Goal: Task Accomplishment & Management: Complete application form

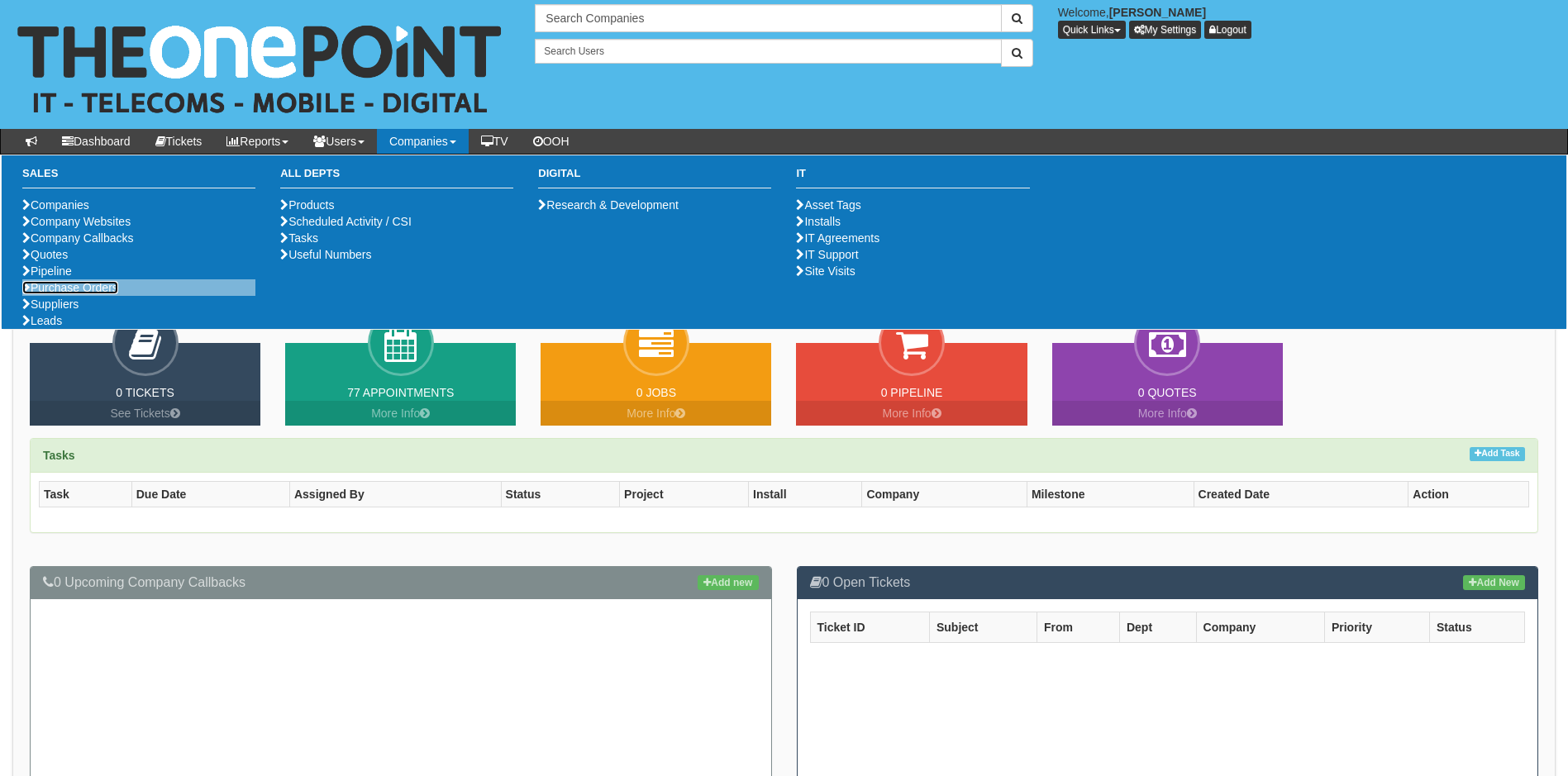
click at [61, 294] on link "Purchase Orders" at bounding box center [69, 288] width 96 height 13
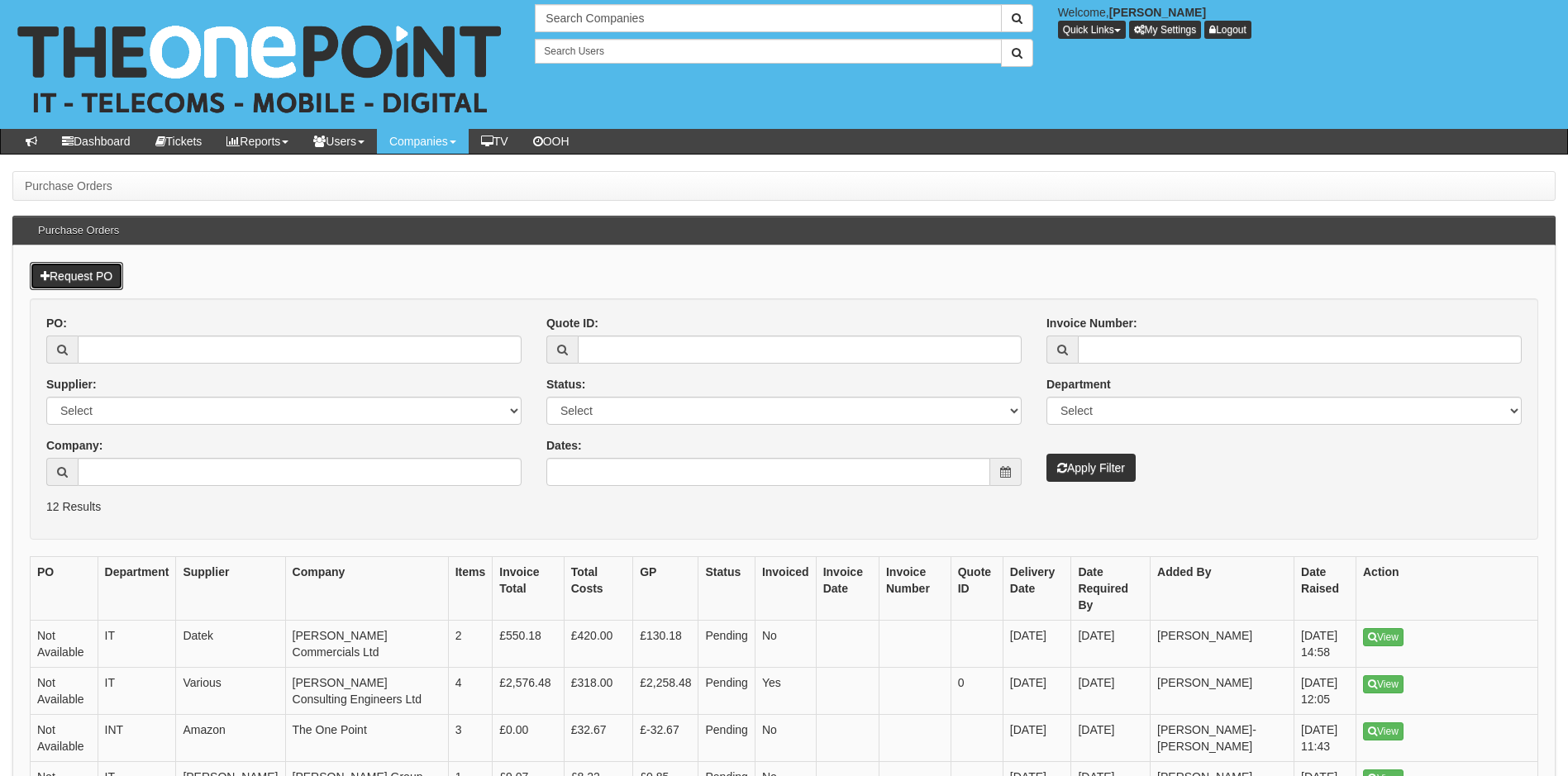
click at [89, 271] on link "Request PO" at bounding box center [77, 276] width 93 height 28
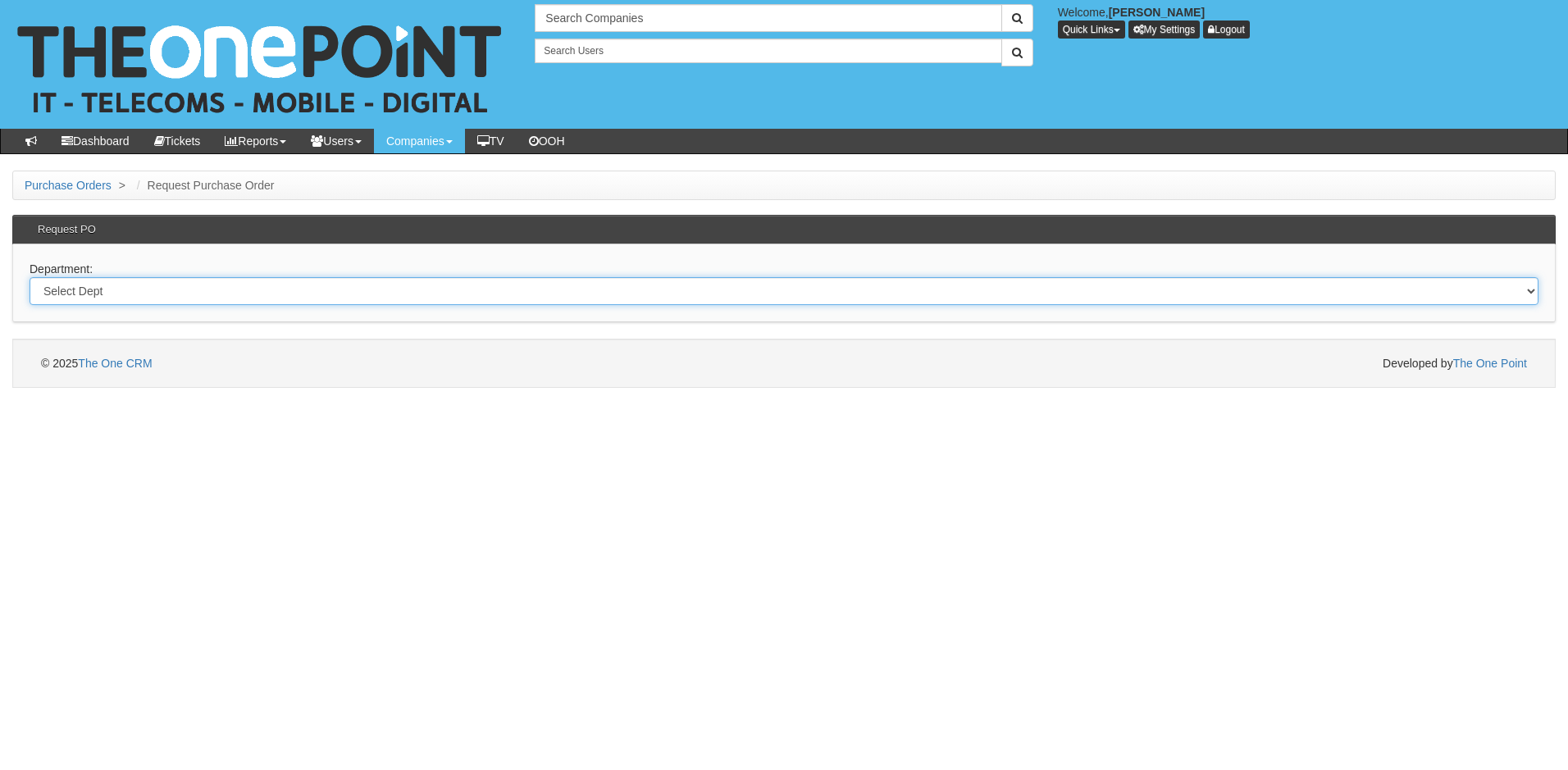
click at [329, 290] on select "Select Dept Digital Internal IT Mobiles Marketing Telecoms" at bounding box center [784, 291] width 1509 height 28
select select "?pipeID=&dept=IT"
click at [30, 277] on select "Select Dept Digital Internal IT Mobiles Marketing Telecoms" at bounding box center [784, 291] width 1509 height 28
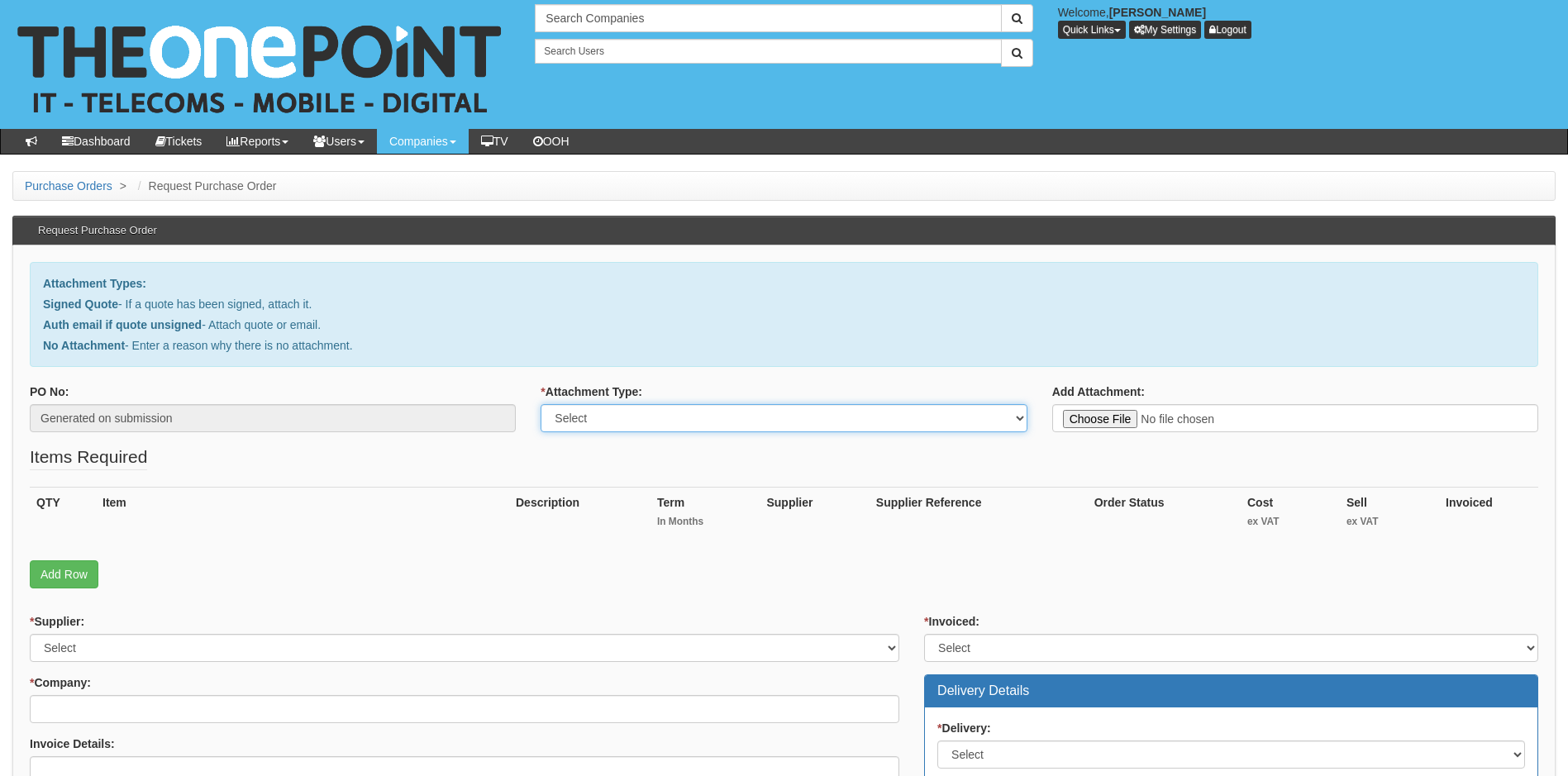
click at [651, 414] on select "Select Signed Quote Auth email with quote if unsigned No Attachment" at bounding box center [784, 418] width 486 height 28
select select "No Attachment"
click at [541, 404] on select "Select Signed Quote Auth email with quote if unsigned No Attachment" at bounding box center [784, 418] width 486 height 28
click at [1090, 414] on textarea "Reason for no attachment:" at bounding box center [1295, 418] width 486 height 28
paste textarea "440921"
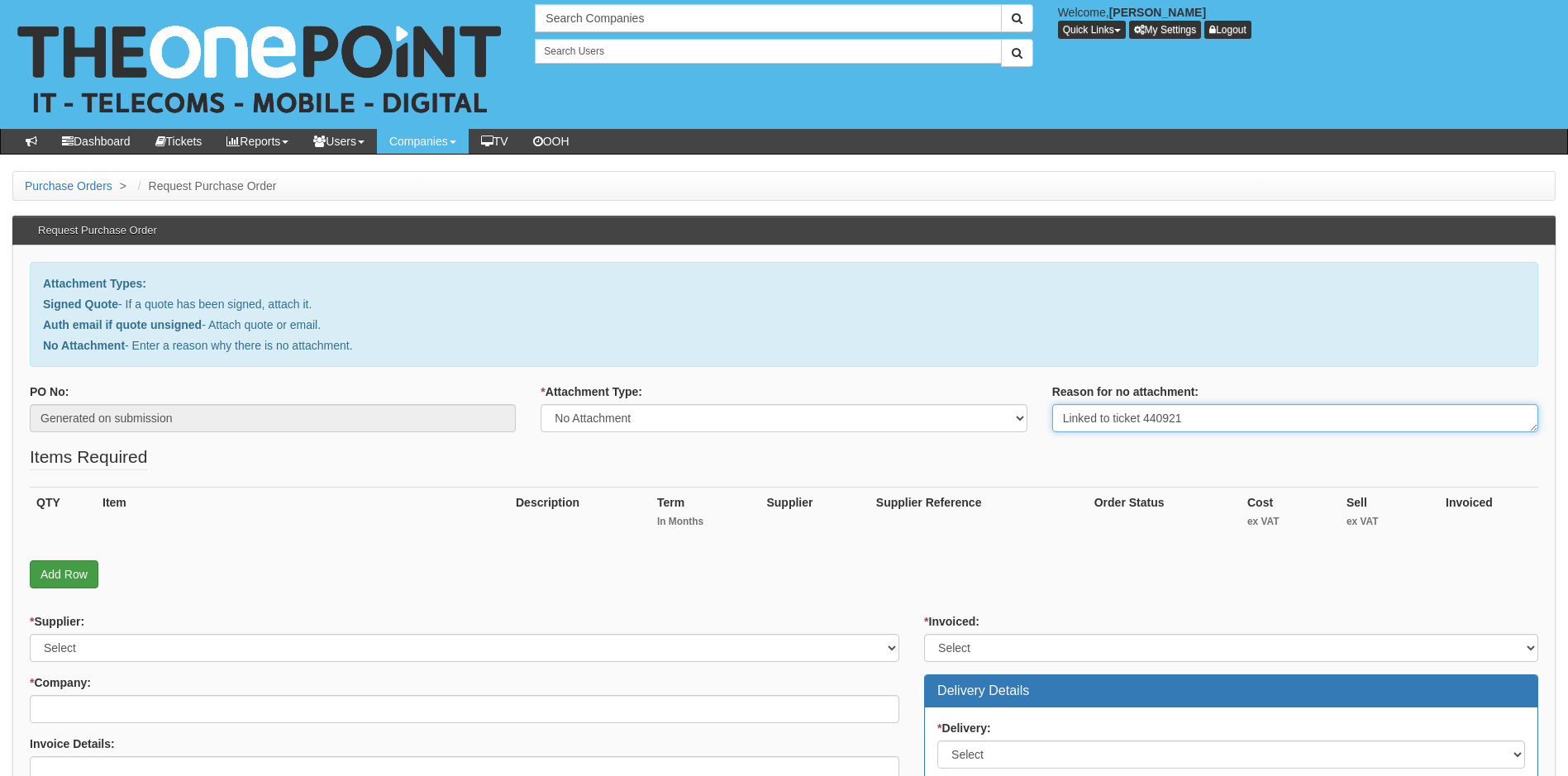
type textarea "Linked to ticket 440921"
click at [51, 568] on link "Add Row" at bounding box center [64, 574] width 68 height 28
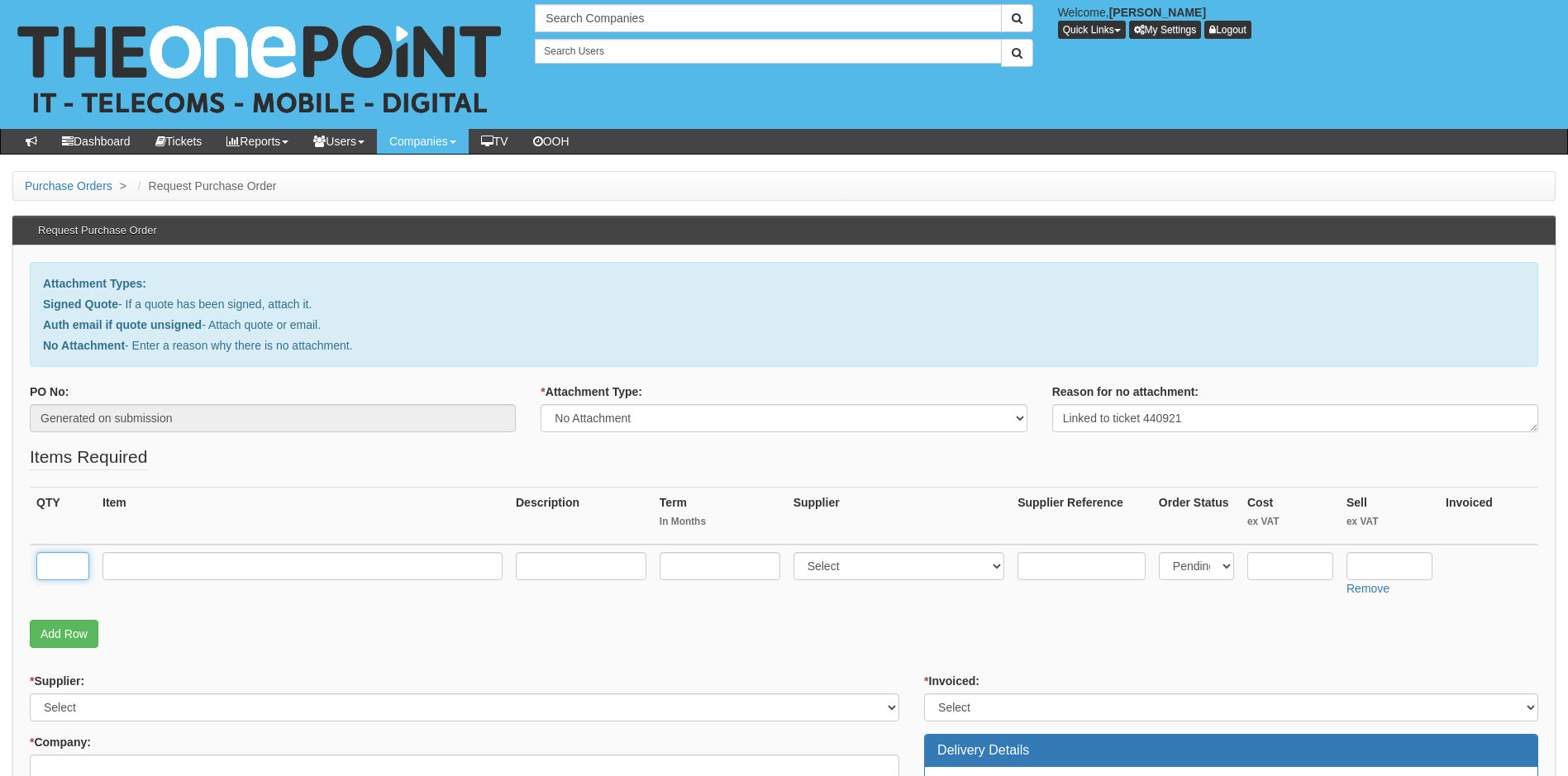
click at [56, 559] on input "text" at bounding box center [63, 566] width 53 height 28
type input "1"
click at [348, 567] on input "text" at bounding box center [302, 566] width 400 height 28
type input "MS Planner Plan 1"
type input "12"
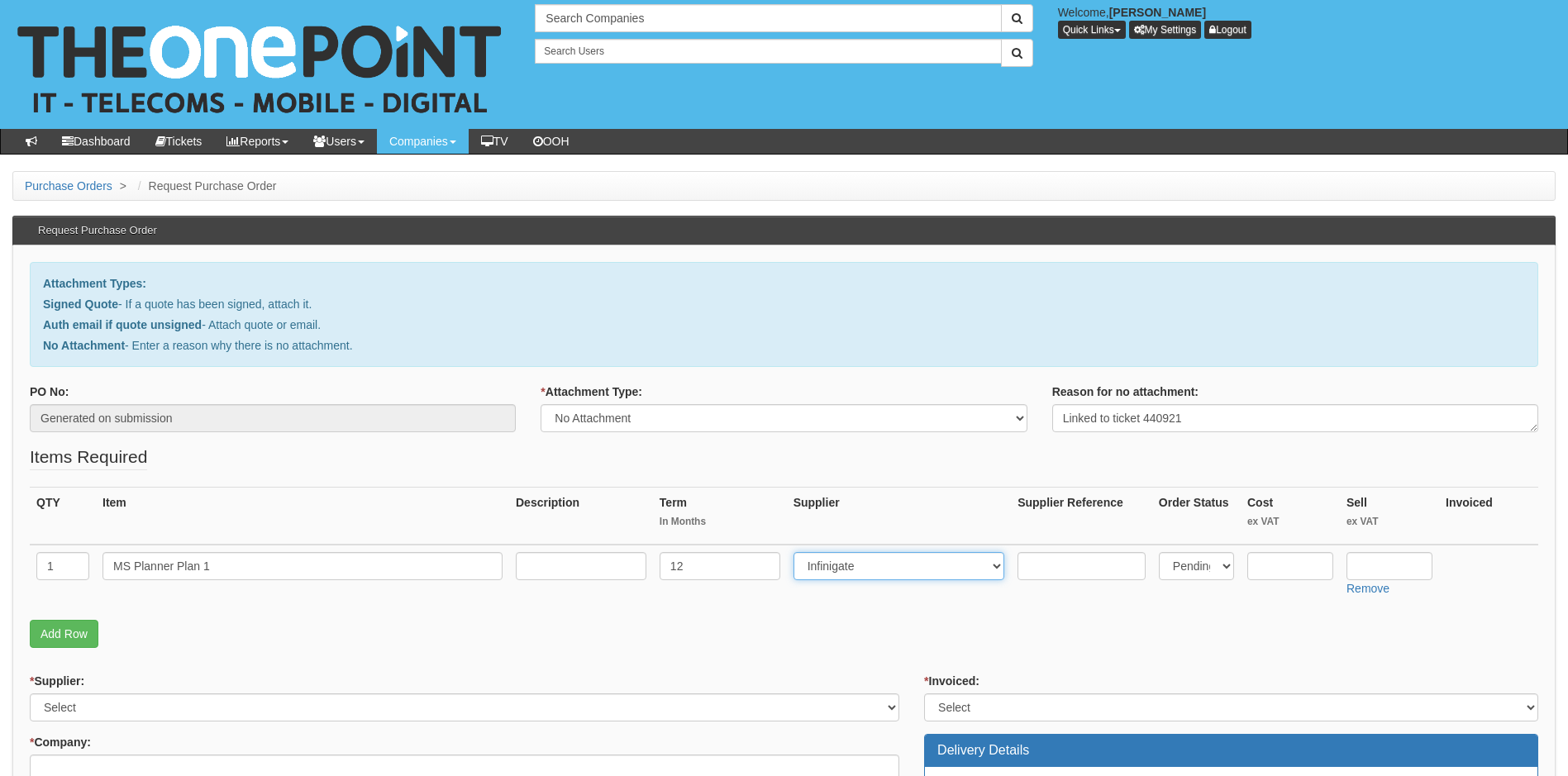
select select "291"
type input "6.60"
type input "8.09"
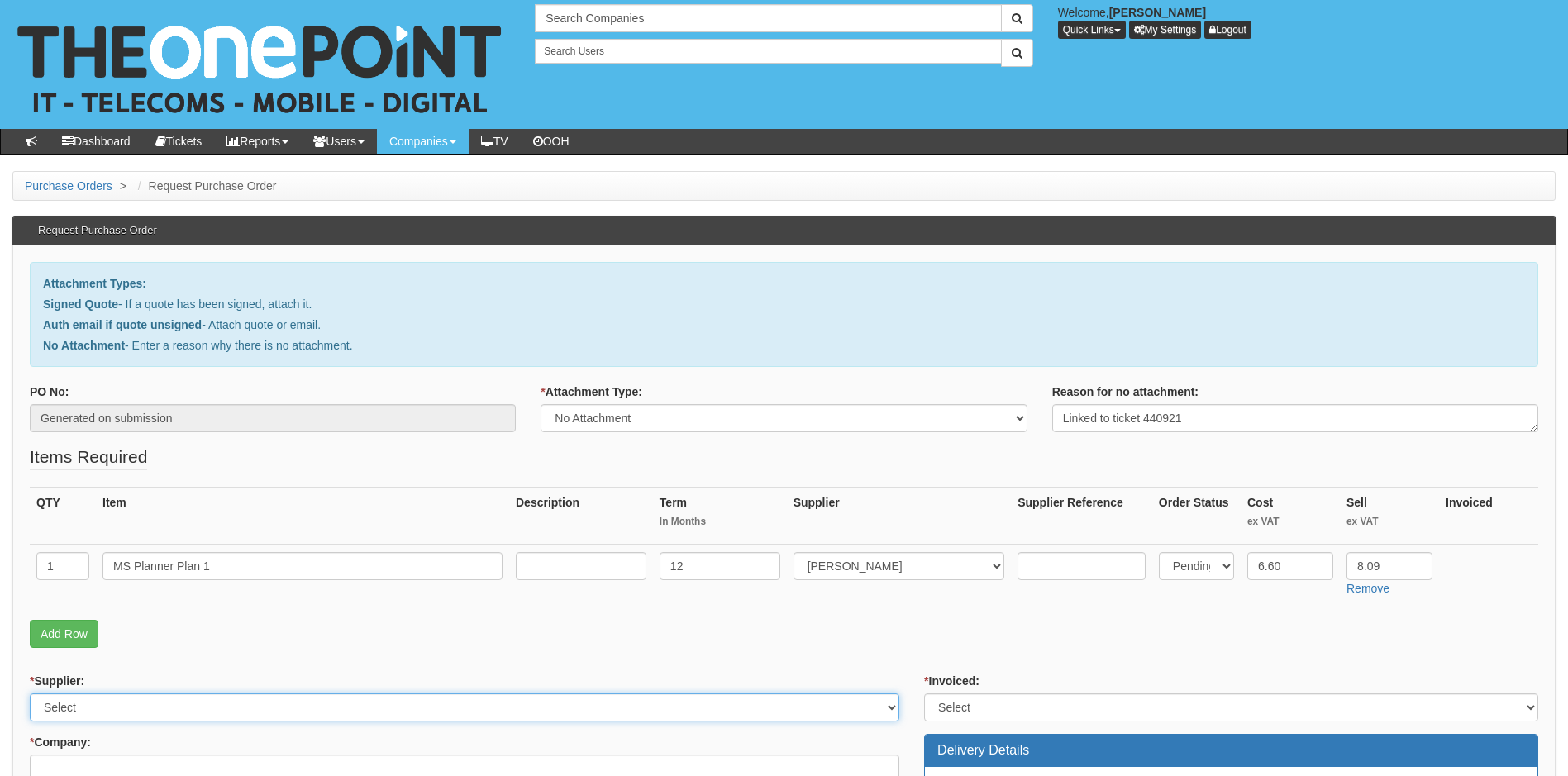
click at [563, 703] on select "Select 123 REG.co.uk 1Password 3 4Gon AA Jones Electric Ltd Abzorb Access Group…" at bounding box center [465, 708] width 869 height 28
select select "291"
click at [563, 703] on select "Select 123 REG.co.uk 1Password 3 4Gon AA Jones Electric Ltd Abzorb Access Group…" at bounding box center [465, 708] width 869 height 28
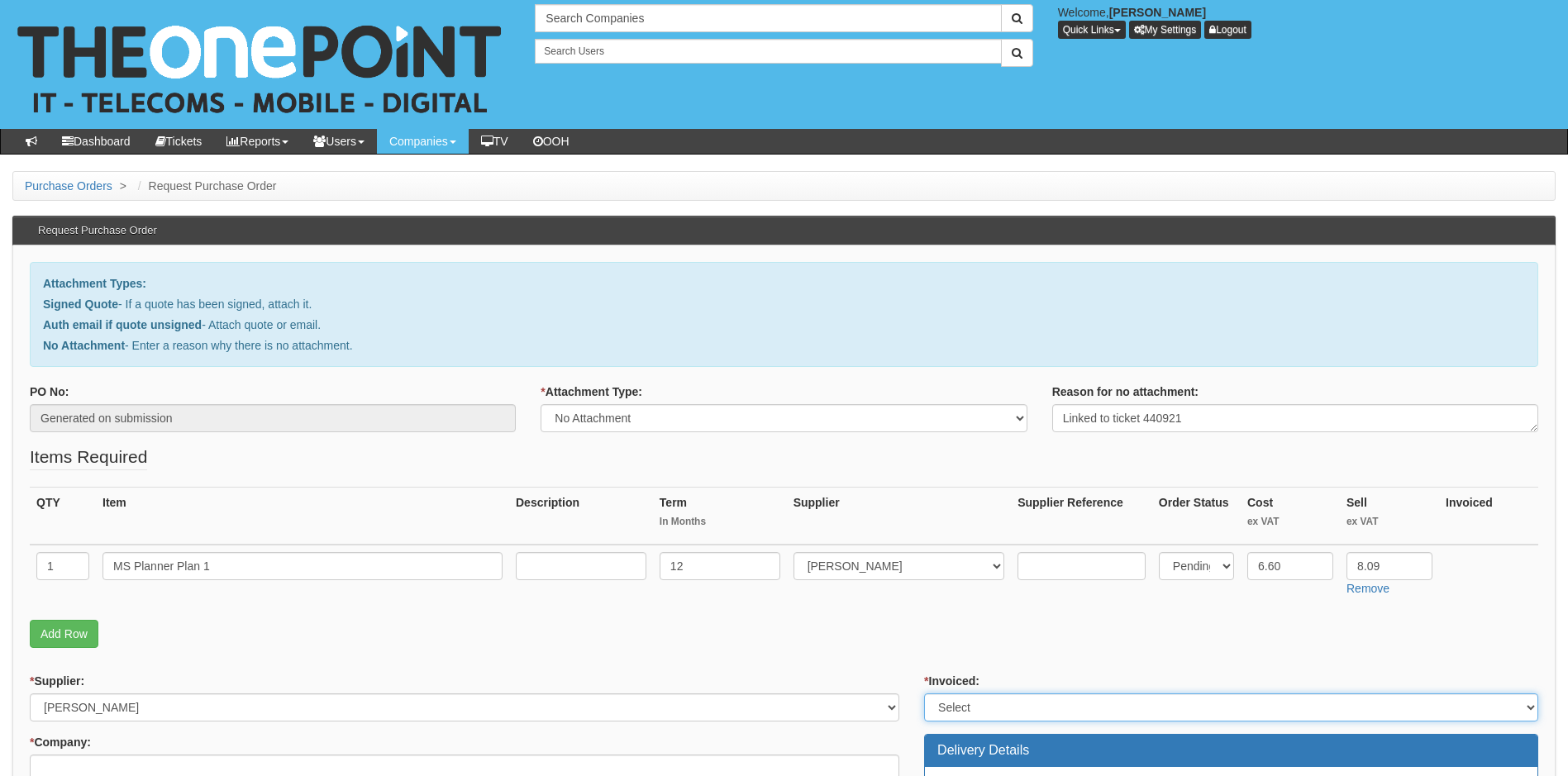
click at [1014, 705] on select "Select Yes No N/A STB (part of order)" at bounding box center [1231, 708] width 615 height 28
select select "1"
click at [924, 694] on select "Select Yes No N/A STB (part of order)" at bounding box center [1231, 708] width 615 height 28
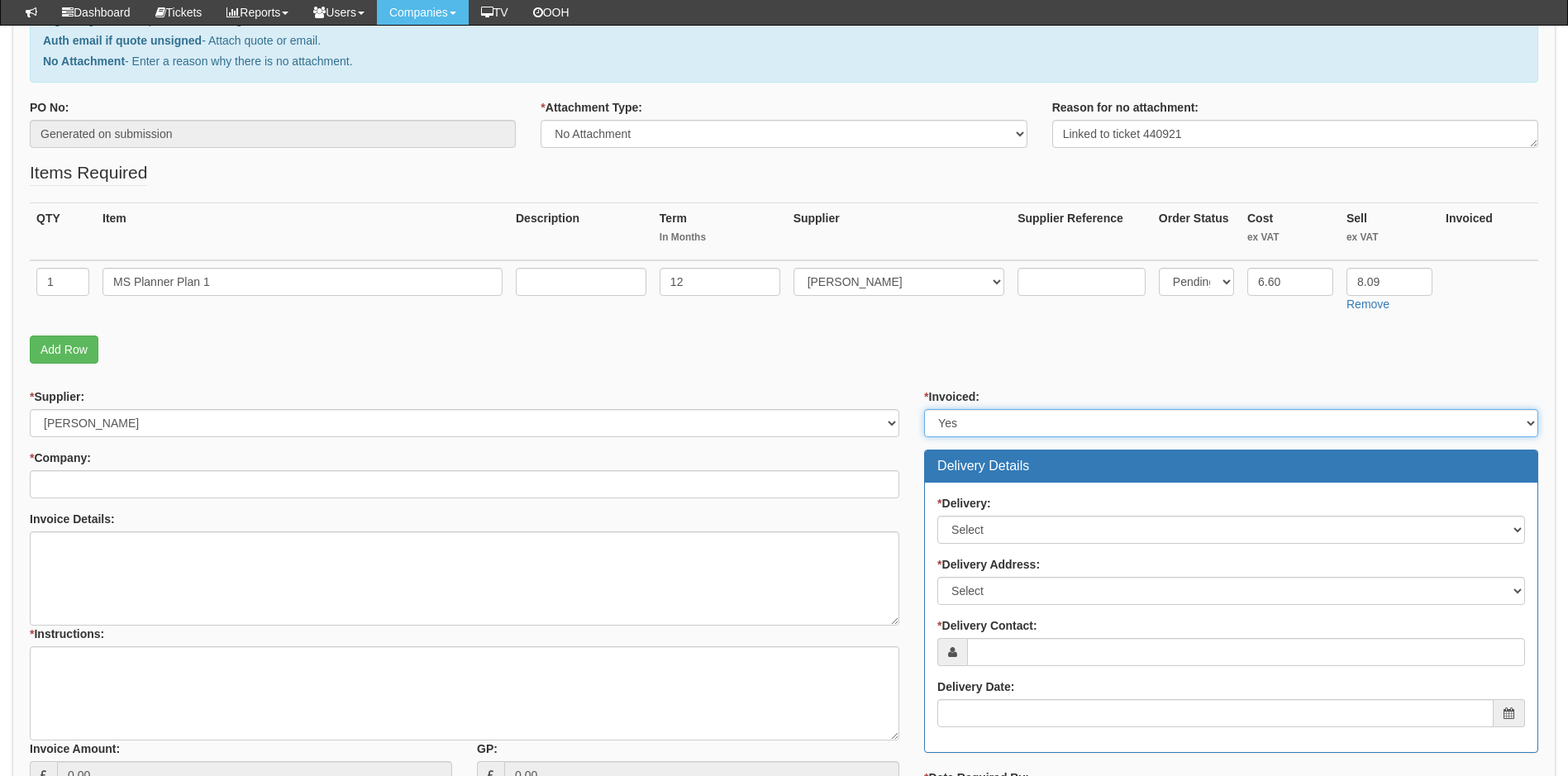
scroll to position [248, 0]
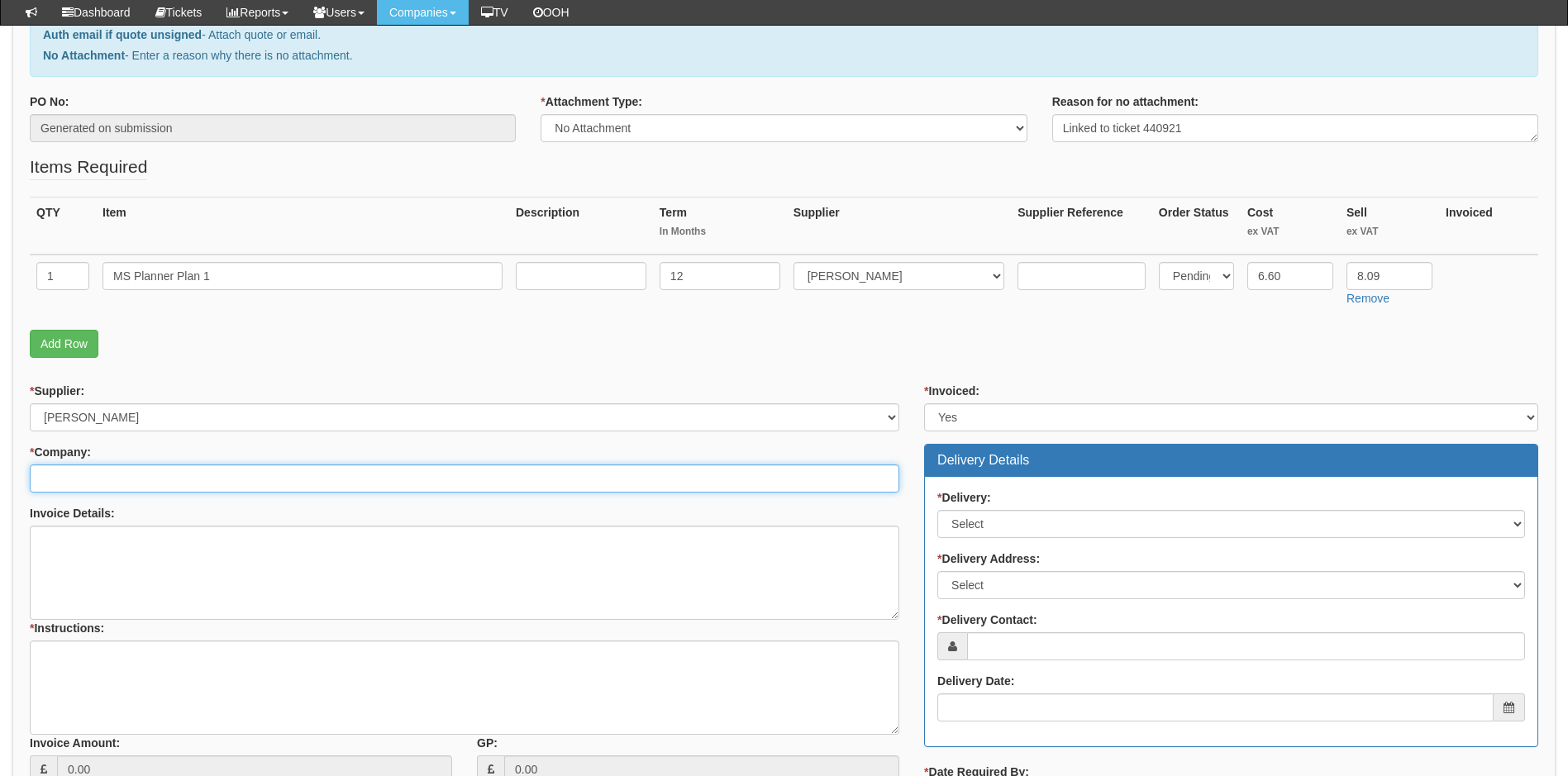
click at [281, 475] on input "* Company:" at bounding box center [465, 478] width 869 height 28
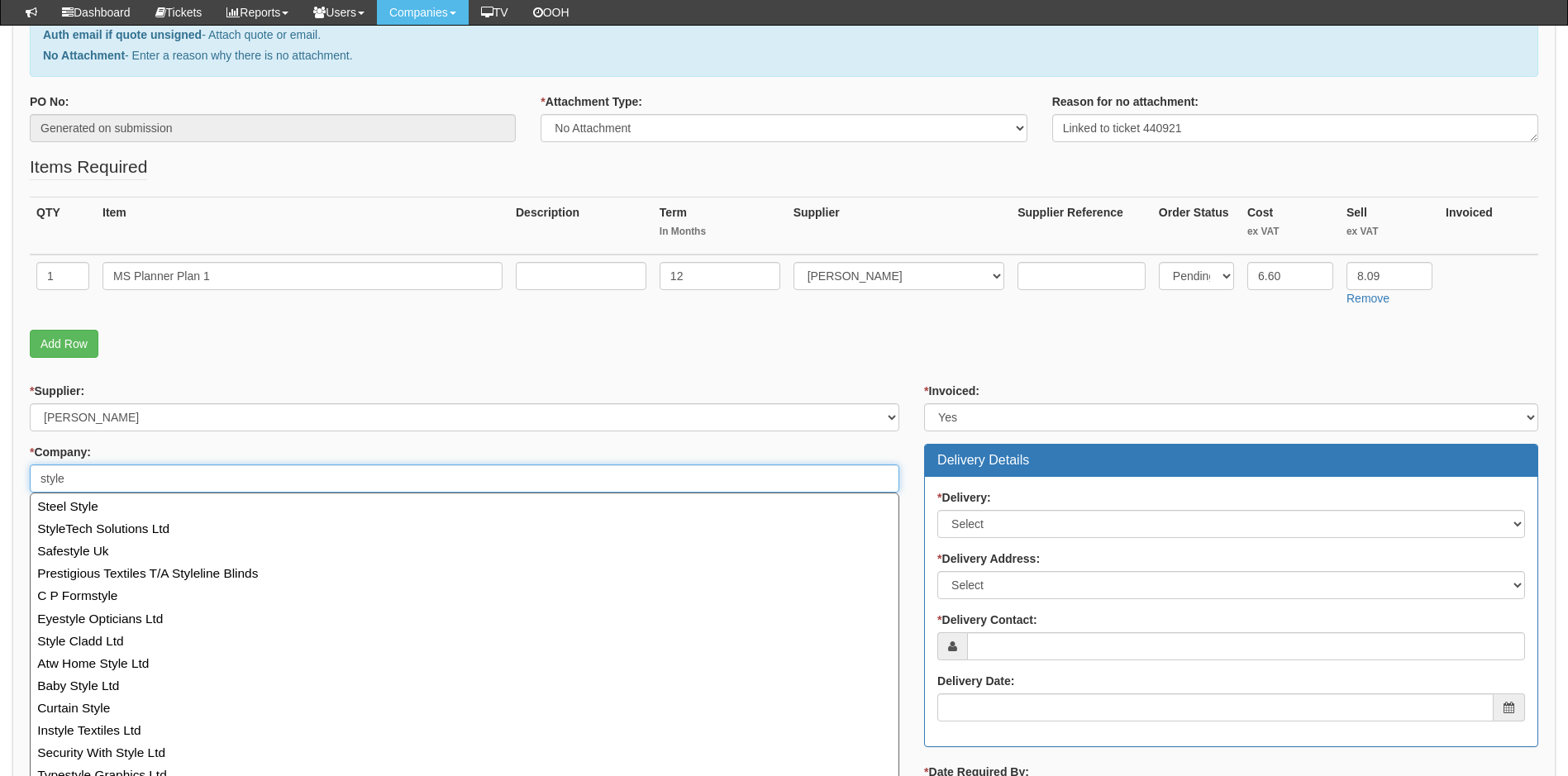
click at [141, 476] on input "style" at bounding box center [465, 478] width 869 height 28
type input "s"
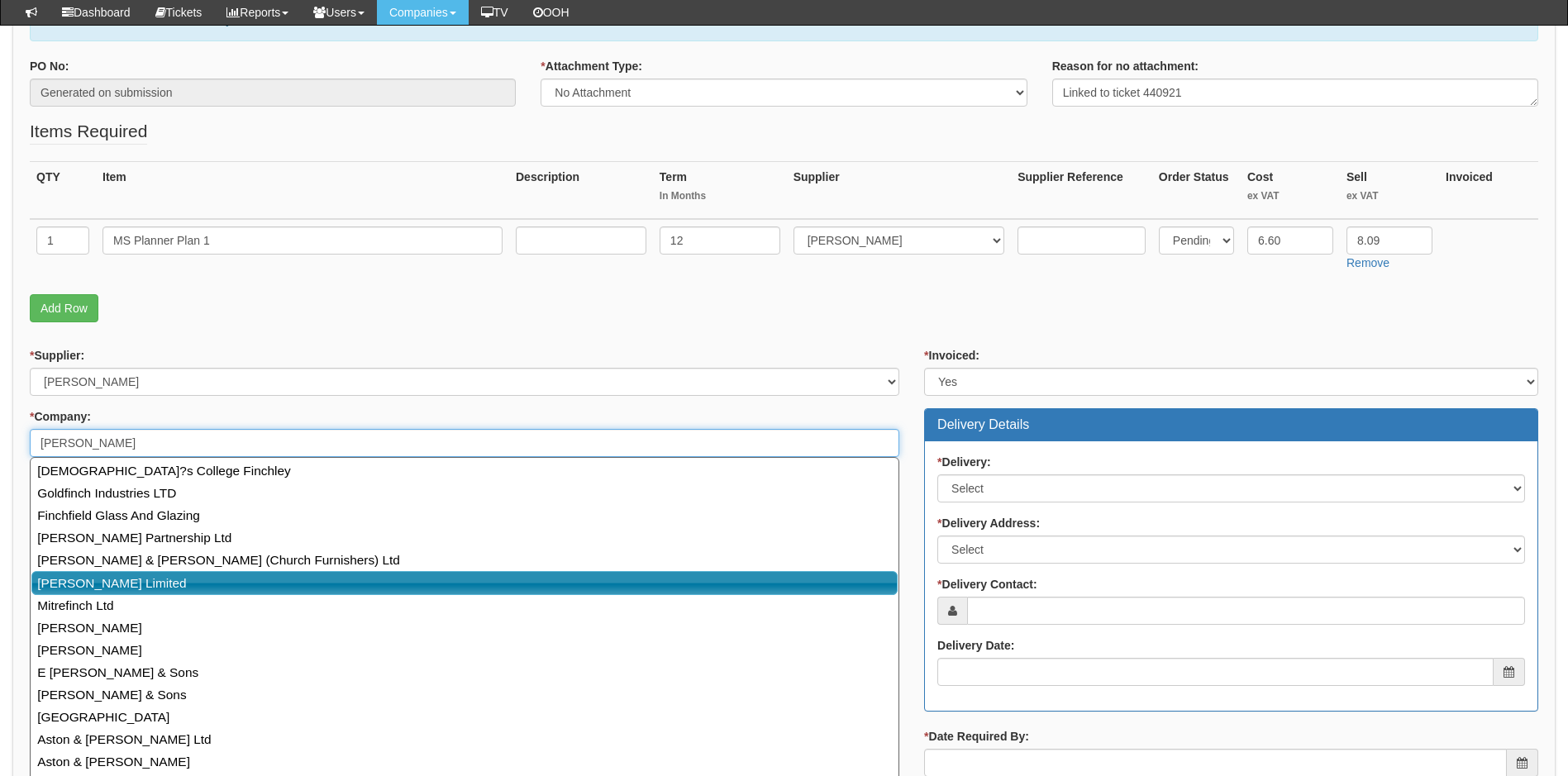
scroll to position [284, 0]
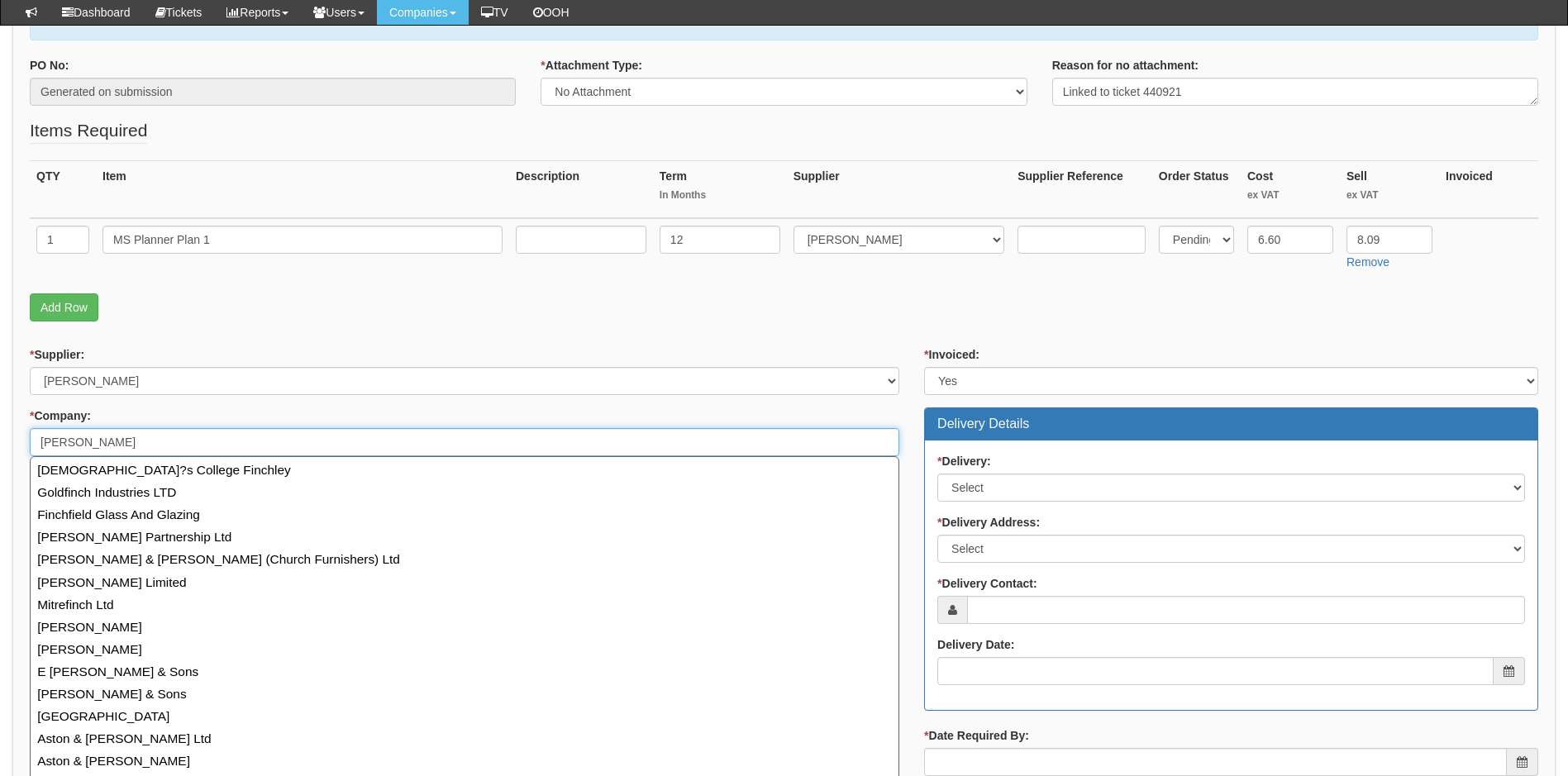
click at [89, 446] on input "finch" at bounding box center [465, 442] width 869 height 28
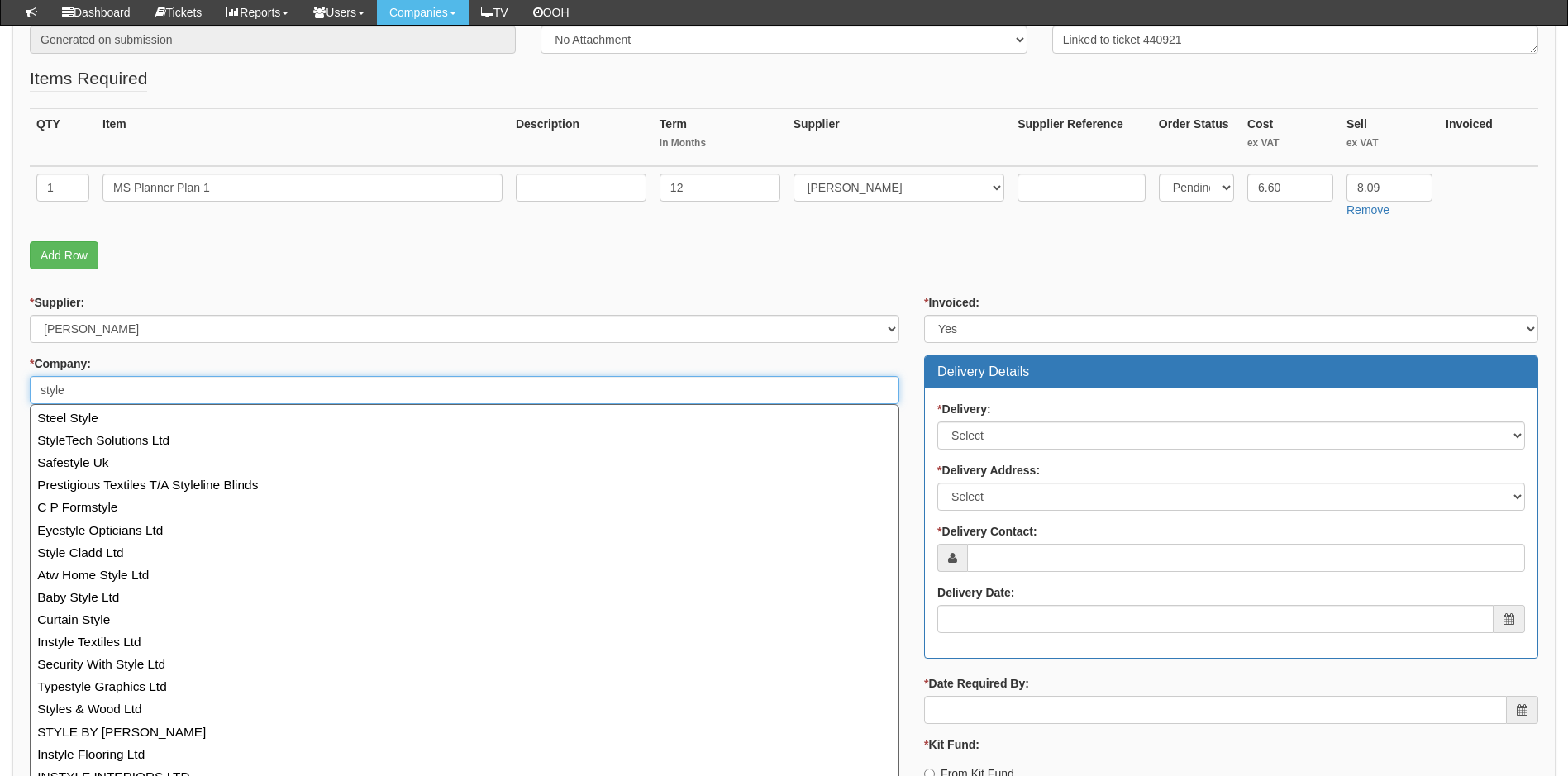
scroll to position [228, 0]
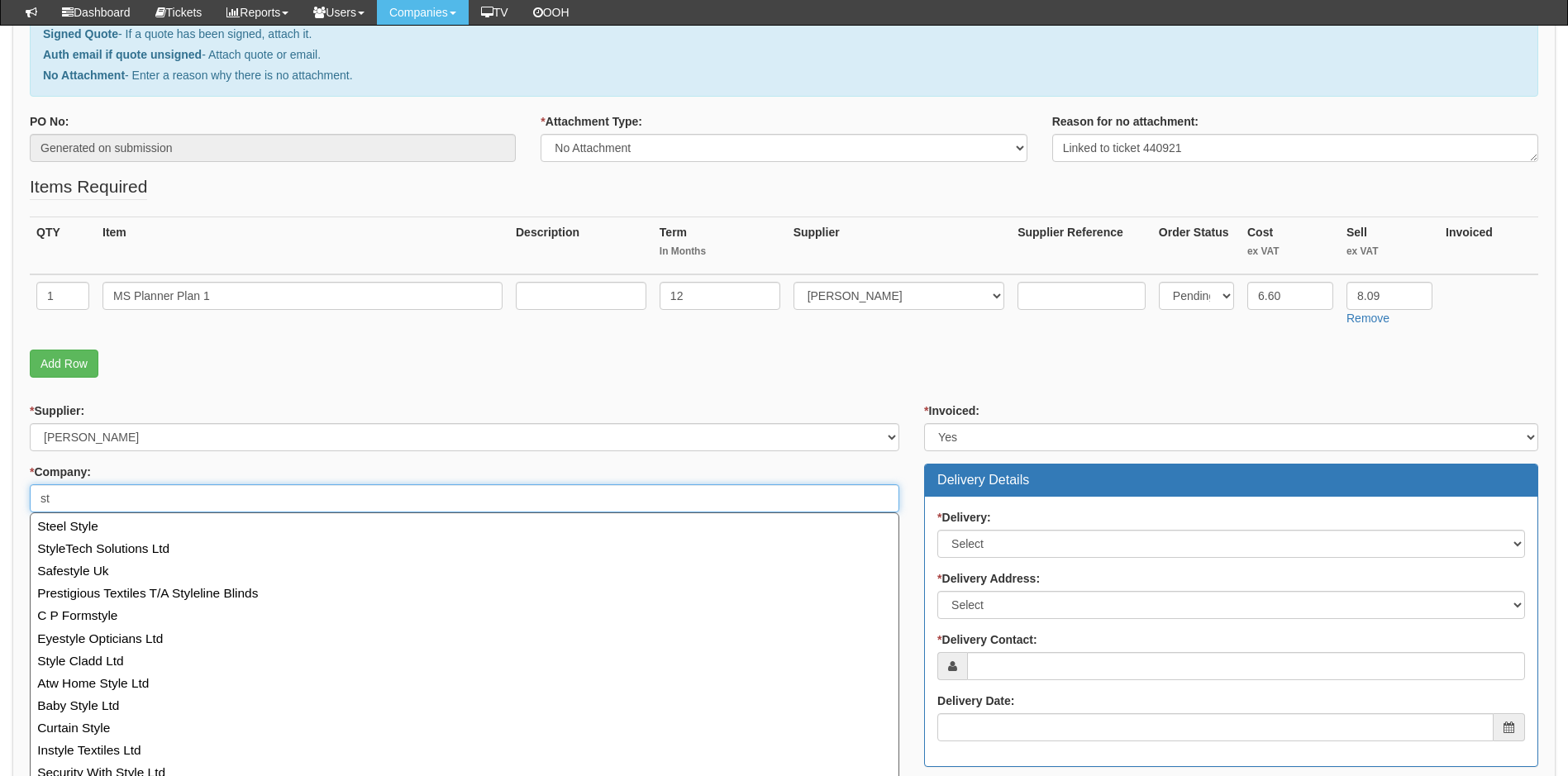
type input "s"
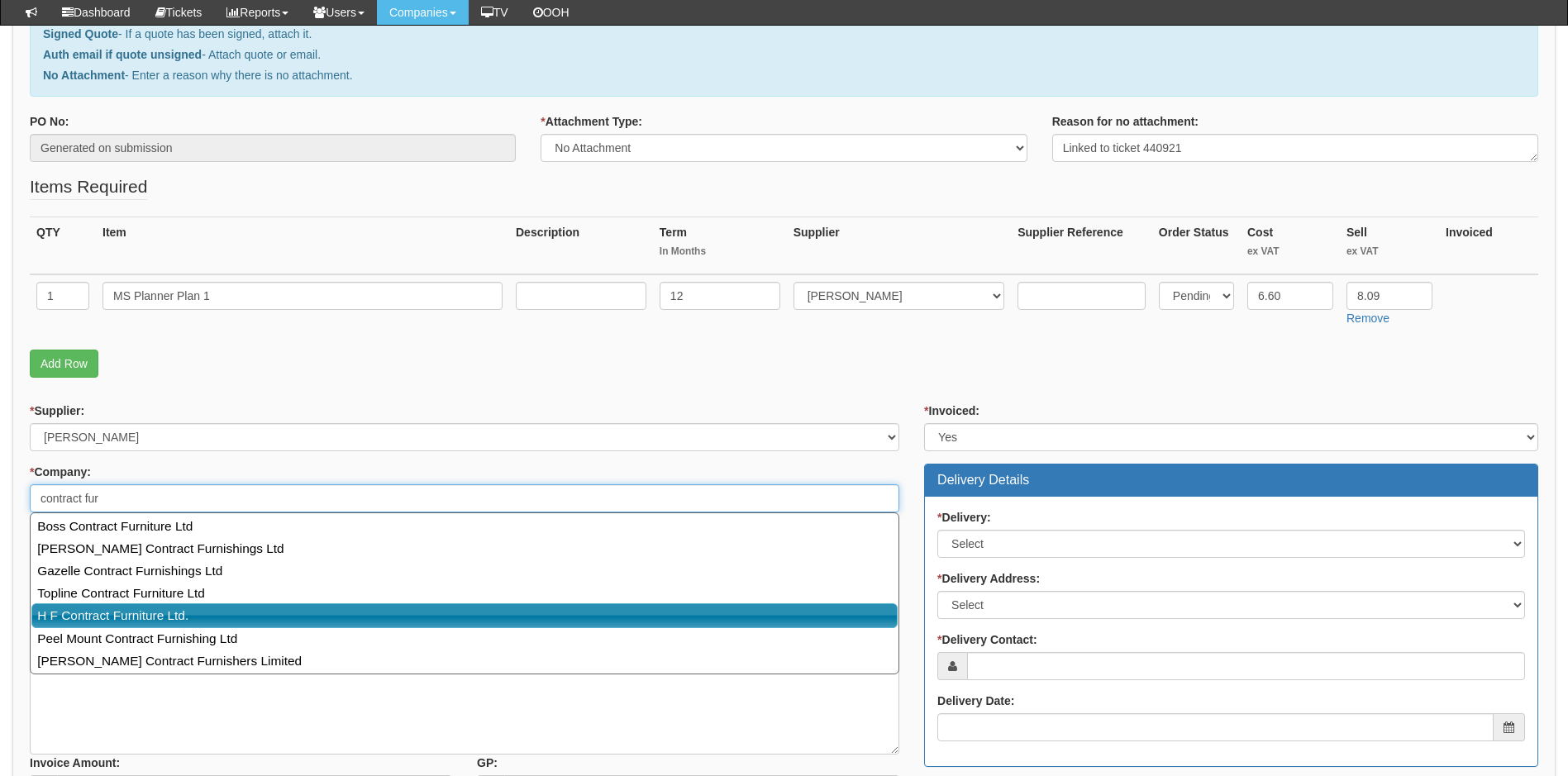
click at [201, 613] on link "H F Contract Furniture Ltd." at bounding box center [464, 615] width 867 height 24
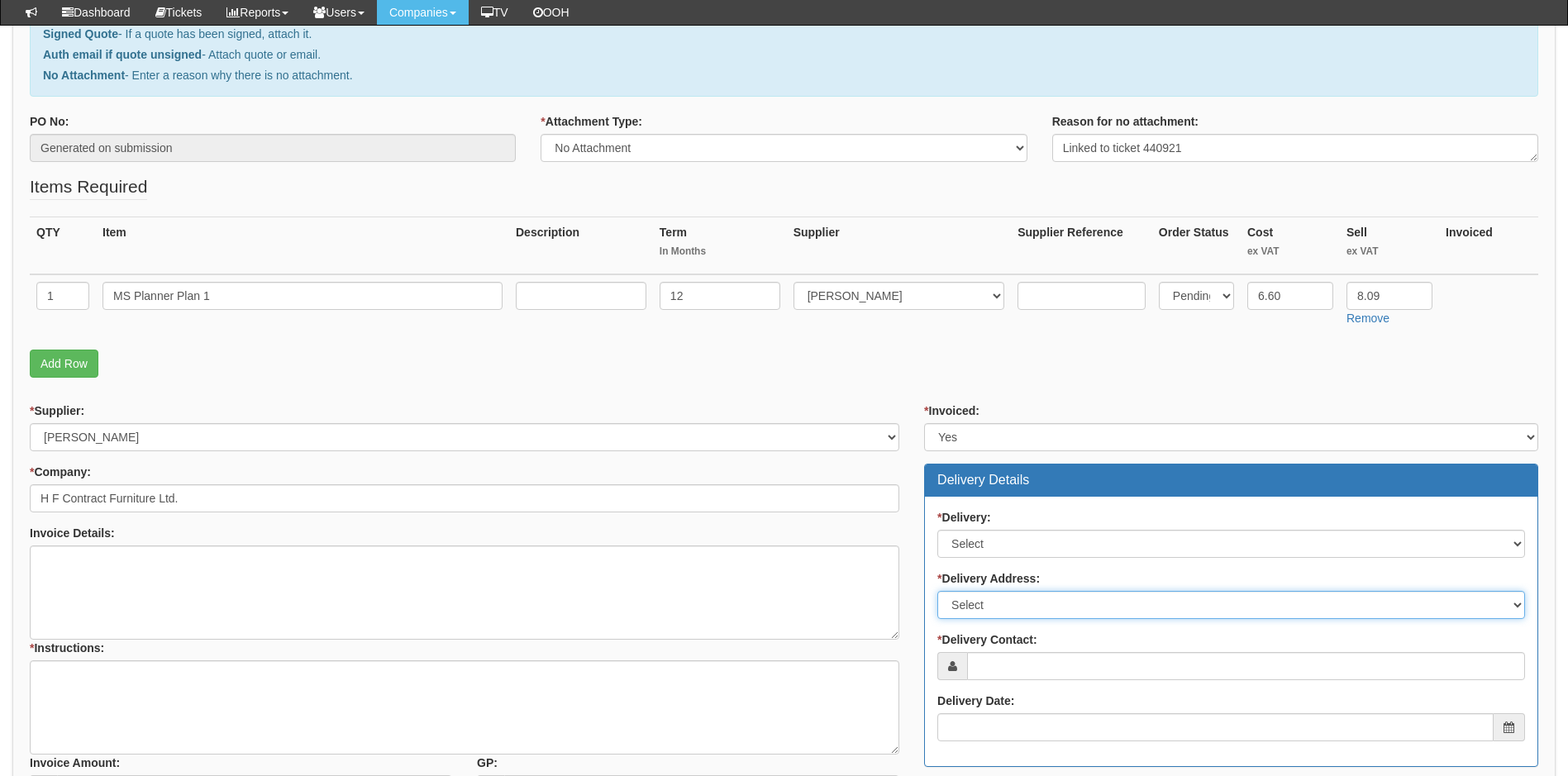
click at [1007, 606] on select "Select Not Applicable Main Address - DY9 8EL Other" at bounding box center [1232, 604] width 588 height 28
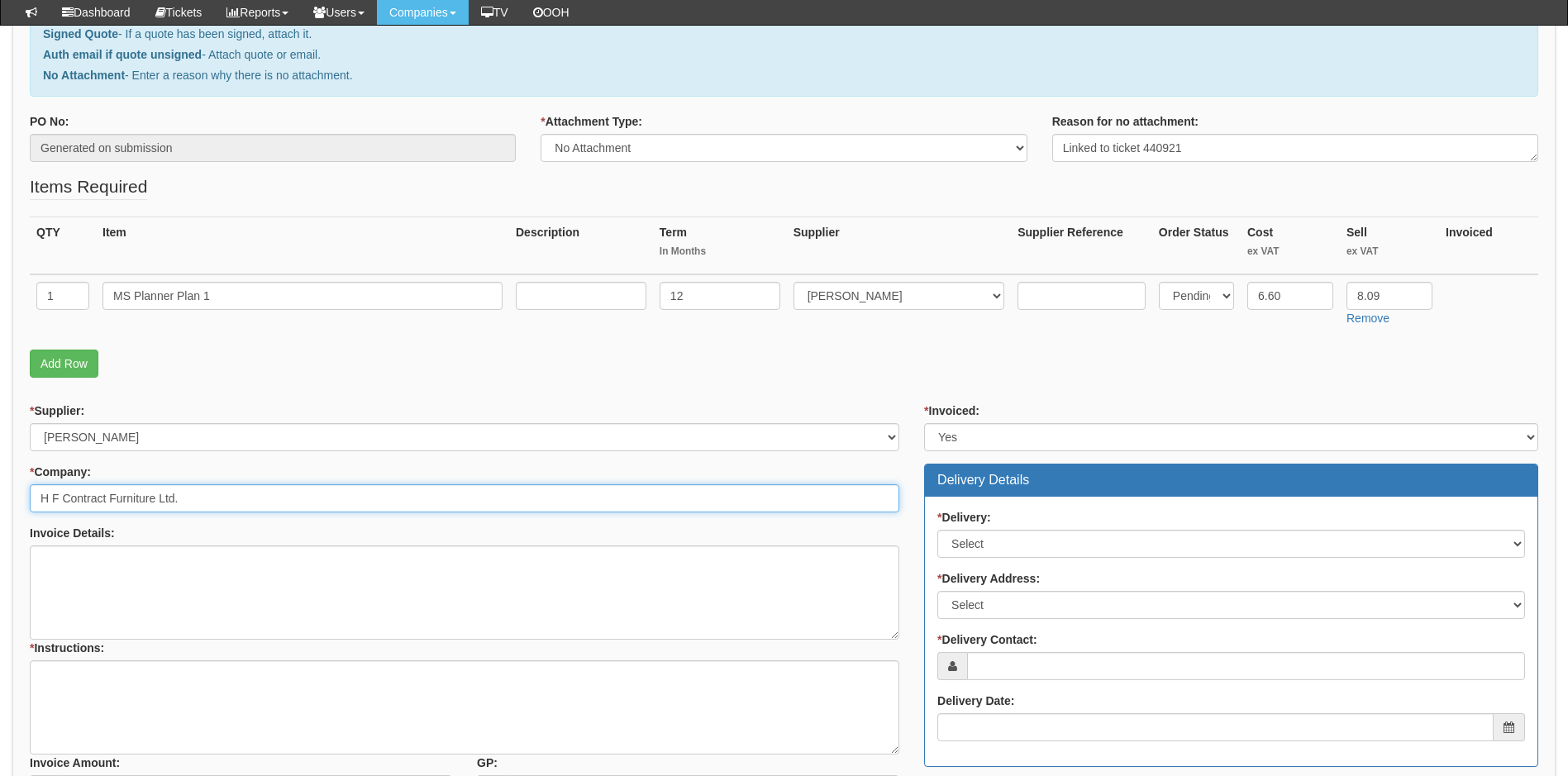
click at [205, 496] on input "H F Contract Furniture Ltd." at bounding box center [465, 498] width 869 height 28
type input "H F Con.tract Furniture Ltd"
drag, startPoint x: 199, startPoint y: 501, endPoint x: 37, endPoint y: 498, distance: 162.0
click at [37, 498] on input "H F Con.tract Furniture Ltd" at bounding box center [465, 498] width 869 height 28
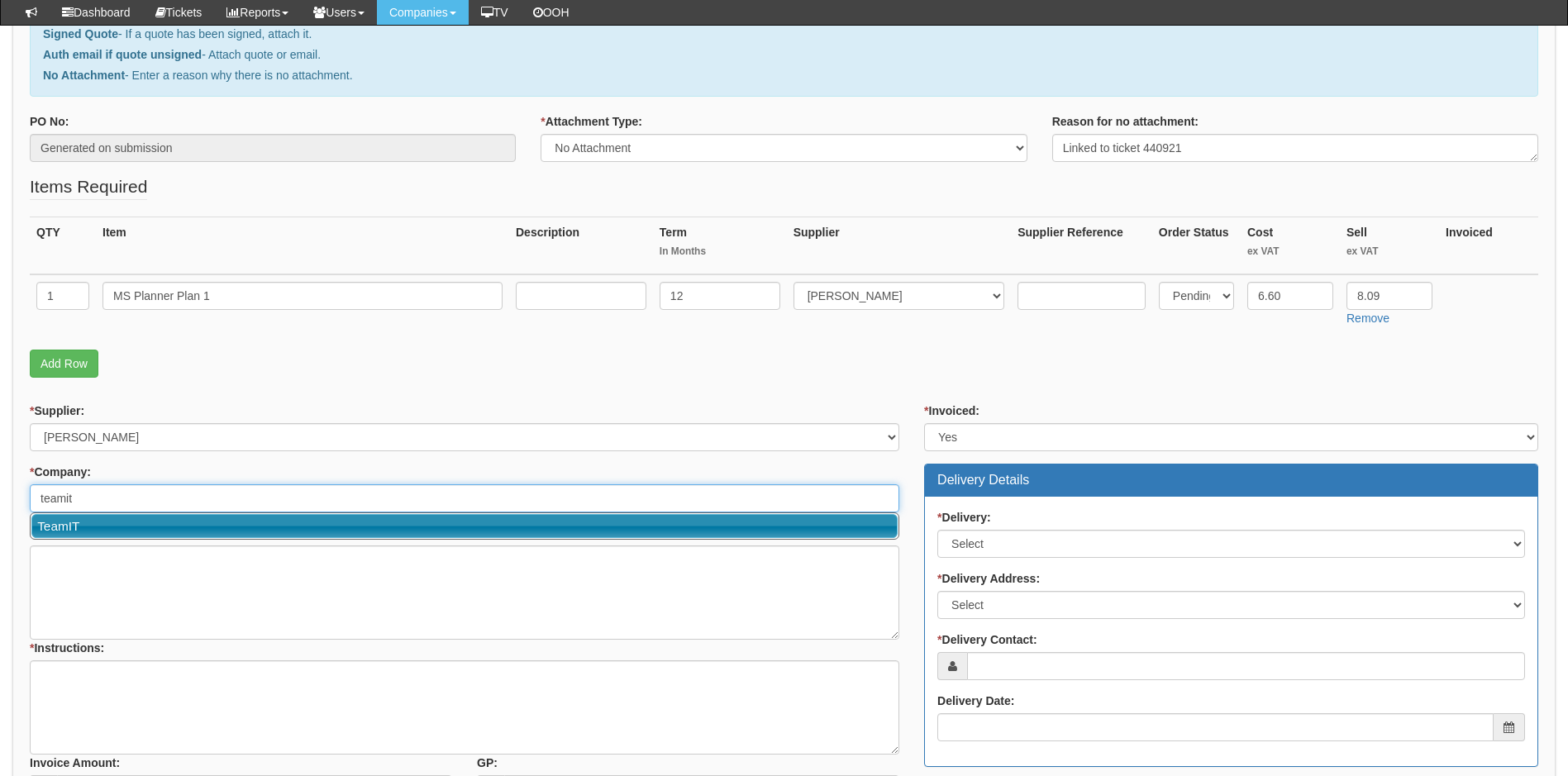
click at [151, 522] on link "TeamIT" at bounding box center [464, 526] width 867 height 24
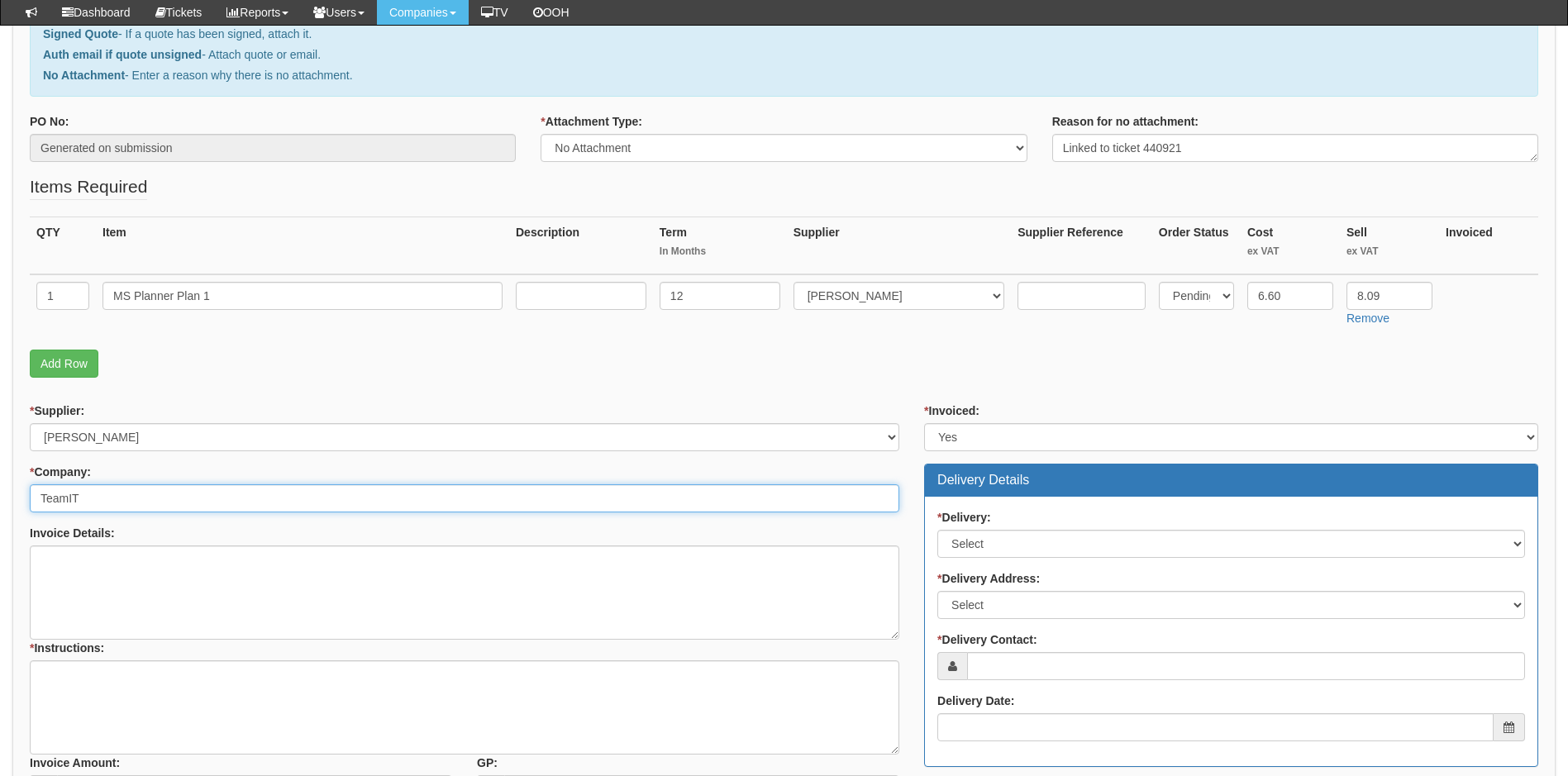
type input "TeamIT"
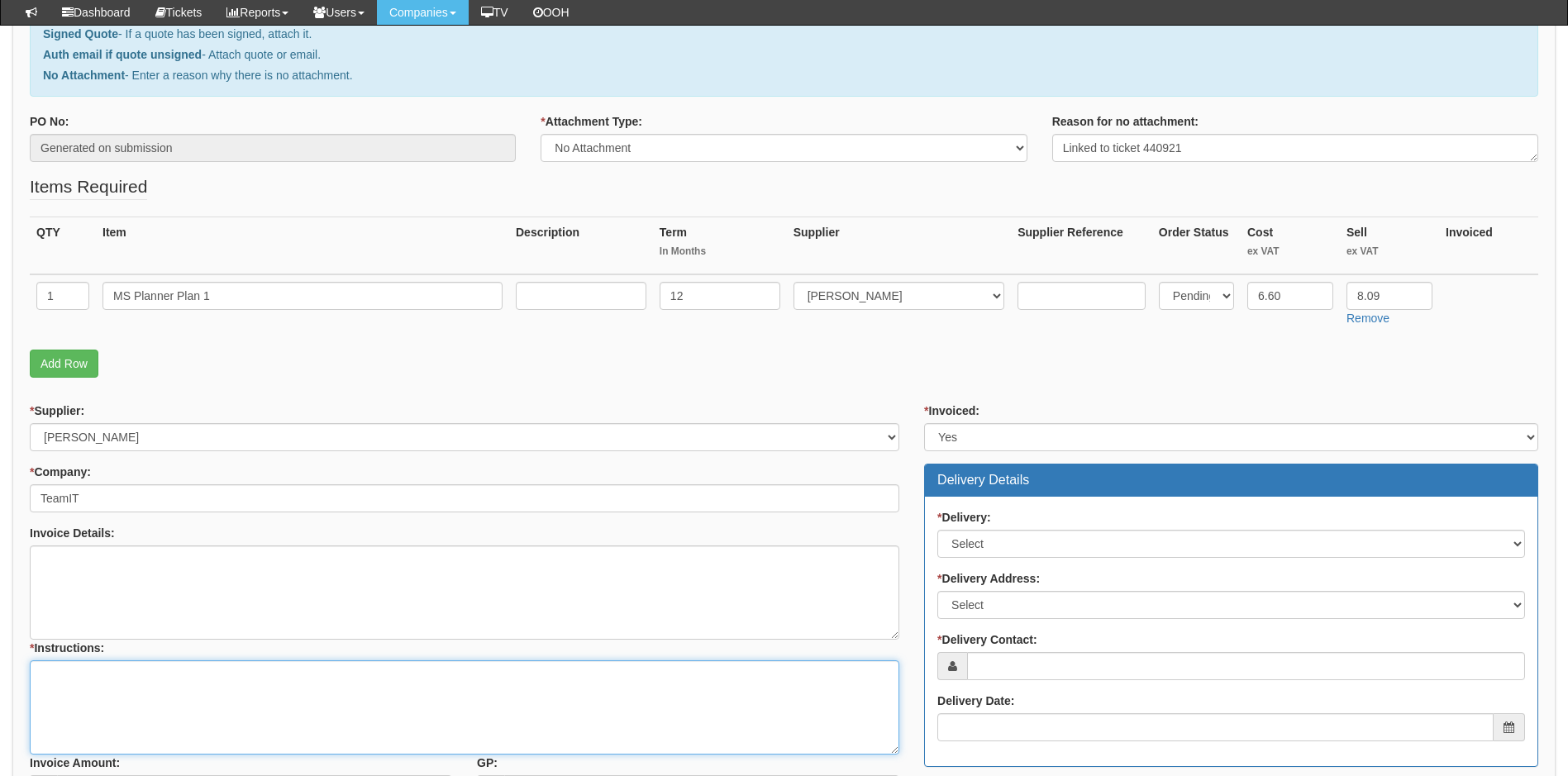
click at [119, 679] on textarea "* Instructions:" at bounding box center [465, 707] width 869 height 94
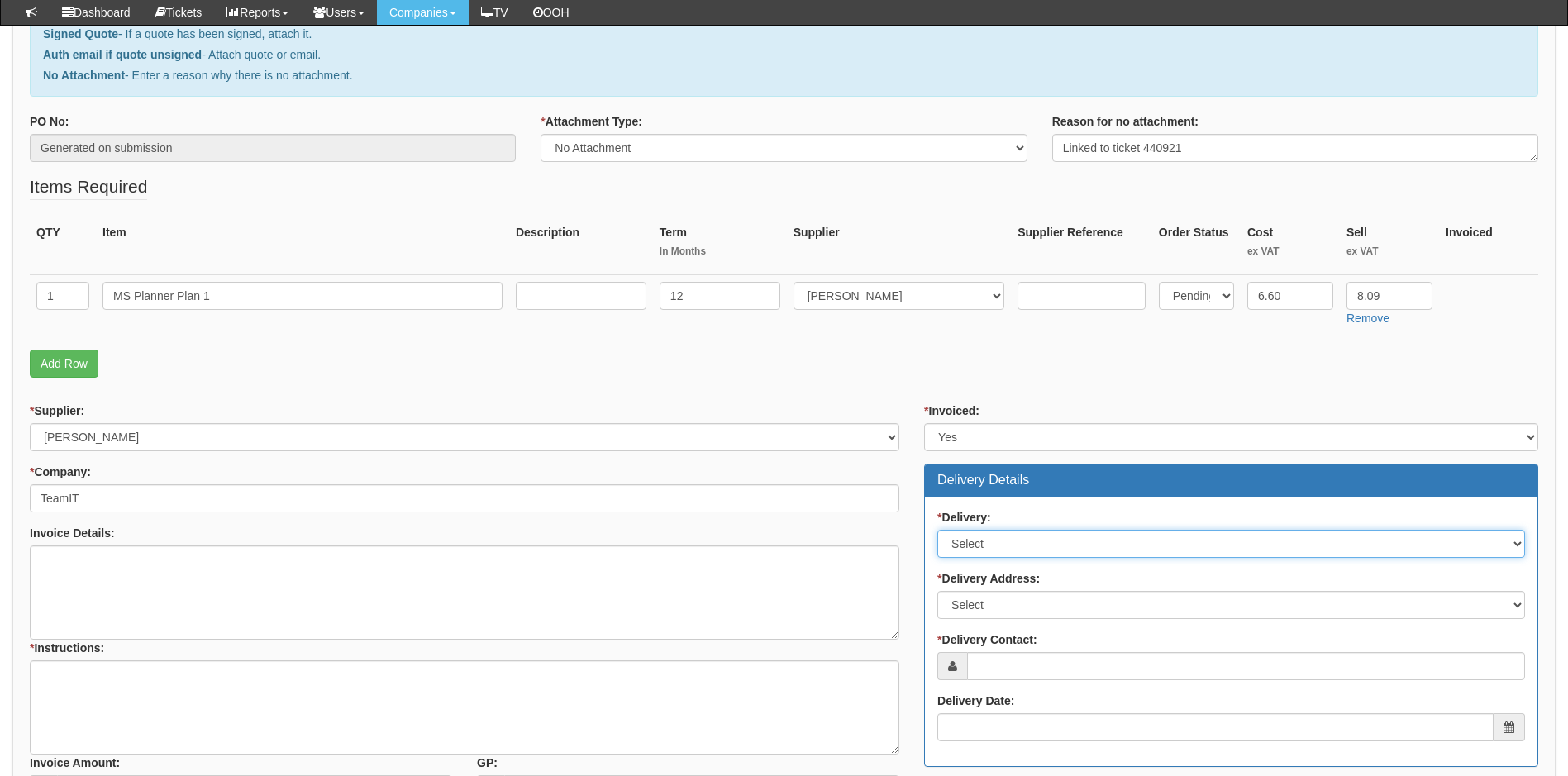
click at [1073, 543] on select "Select No Not Applicable Yes" at bounding box center [1232, 543] width 588 height 28
select select "3"
click at [938, 530] on select "Select No Not Applicable Yes" at bounding box center [1232, 543] width 588 height 28
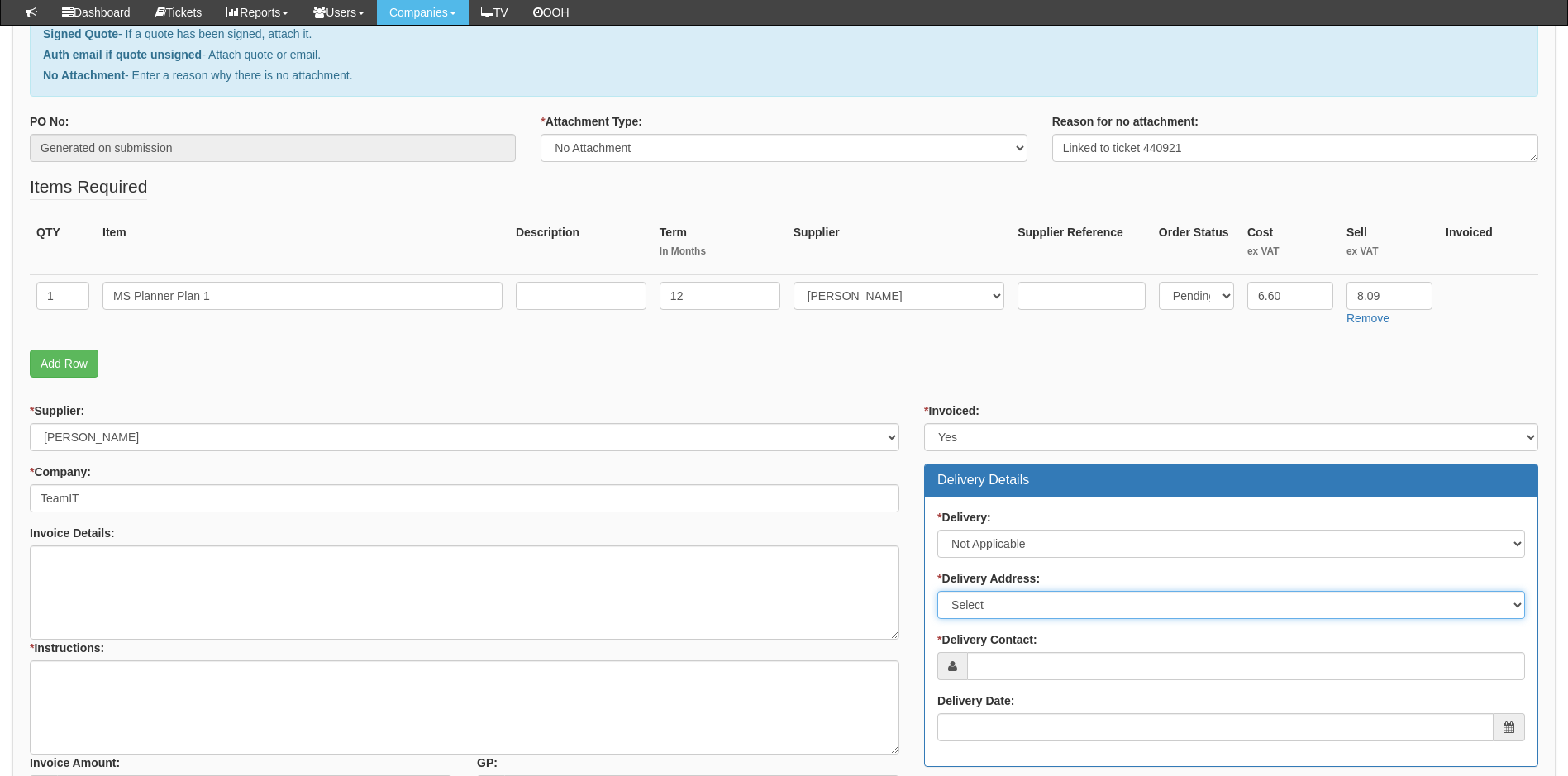
click at [1043, 610] on select "Select Not Applicable Main Address - WF8 4HY Other" at bounding box center [1232, 604] width 588 height 28
select select "N/A"
click at [938, 591] on select "Select Not Applicable Main Address - WF8 4HY Other" at bounding box center [1232, 604] width 588 height 28
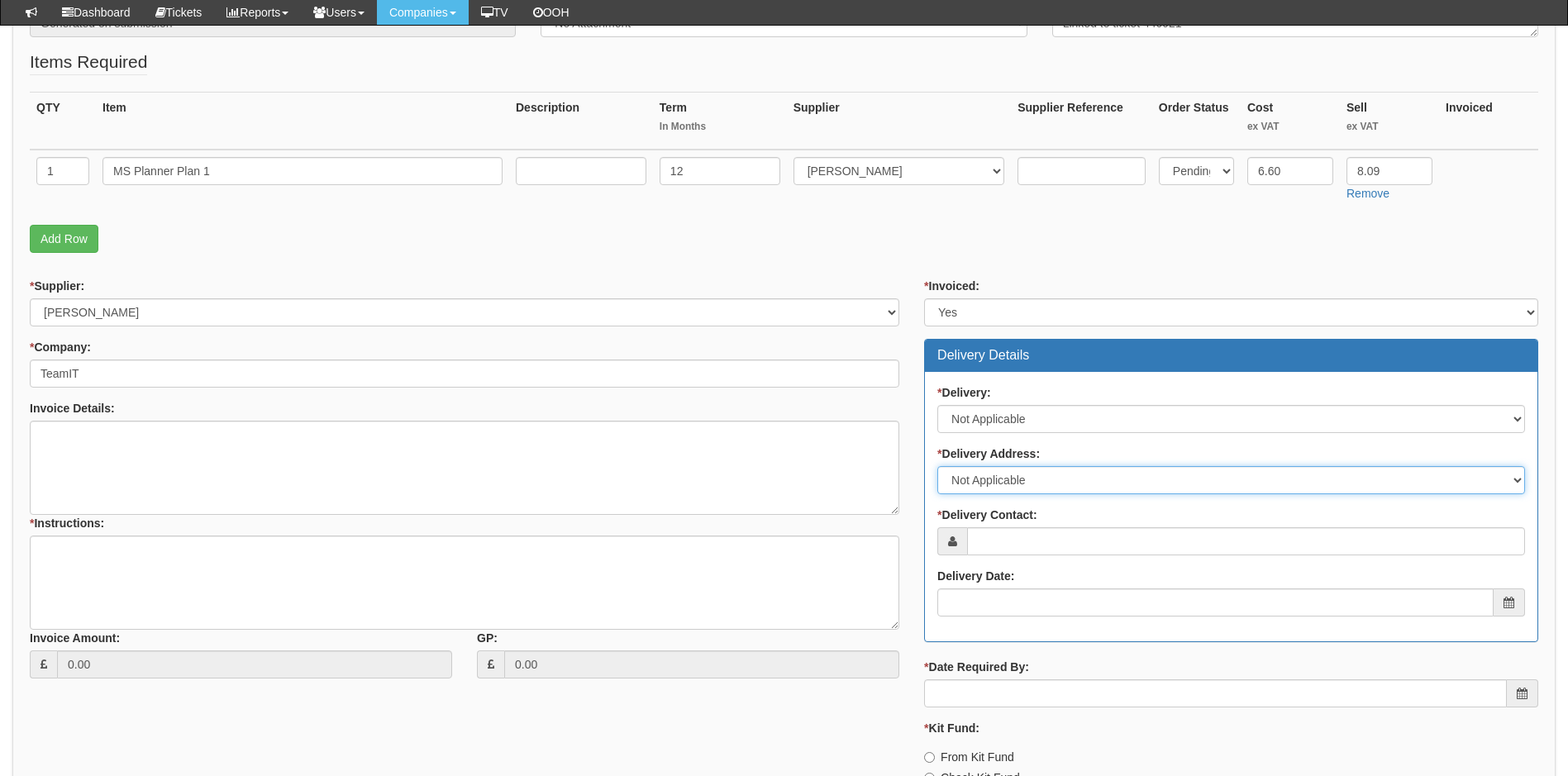
scroll to position [393, 0]
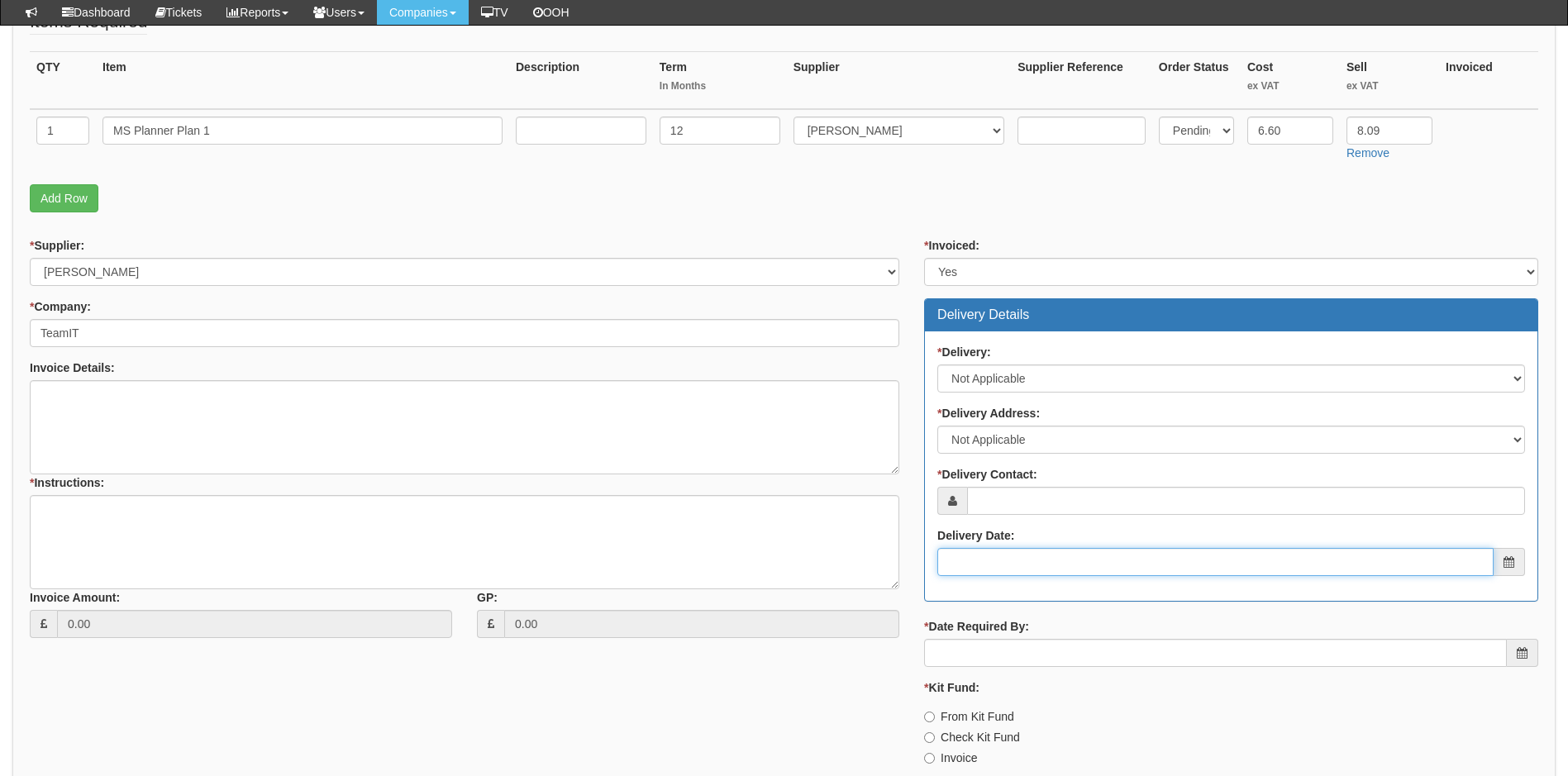
click at [1020, 568] on input "Delivery Date:" at bounding box center [1215, 561] width 556 height 28
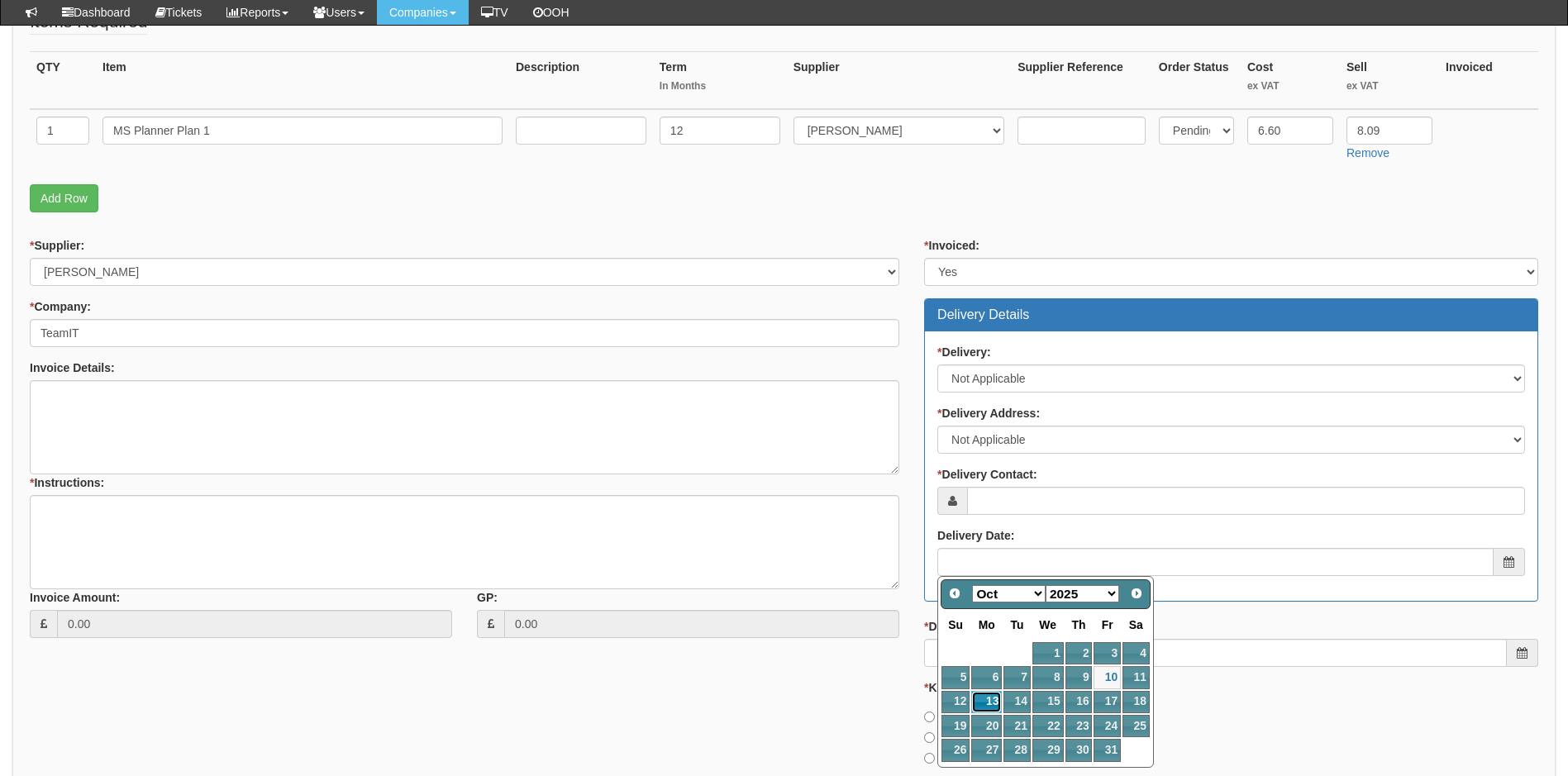
click at [990, 706] on link "13" at bounding box center [986, 702] width 30 height 22
type input "2025-10-13"
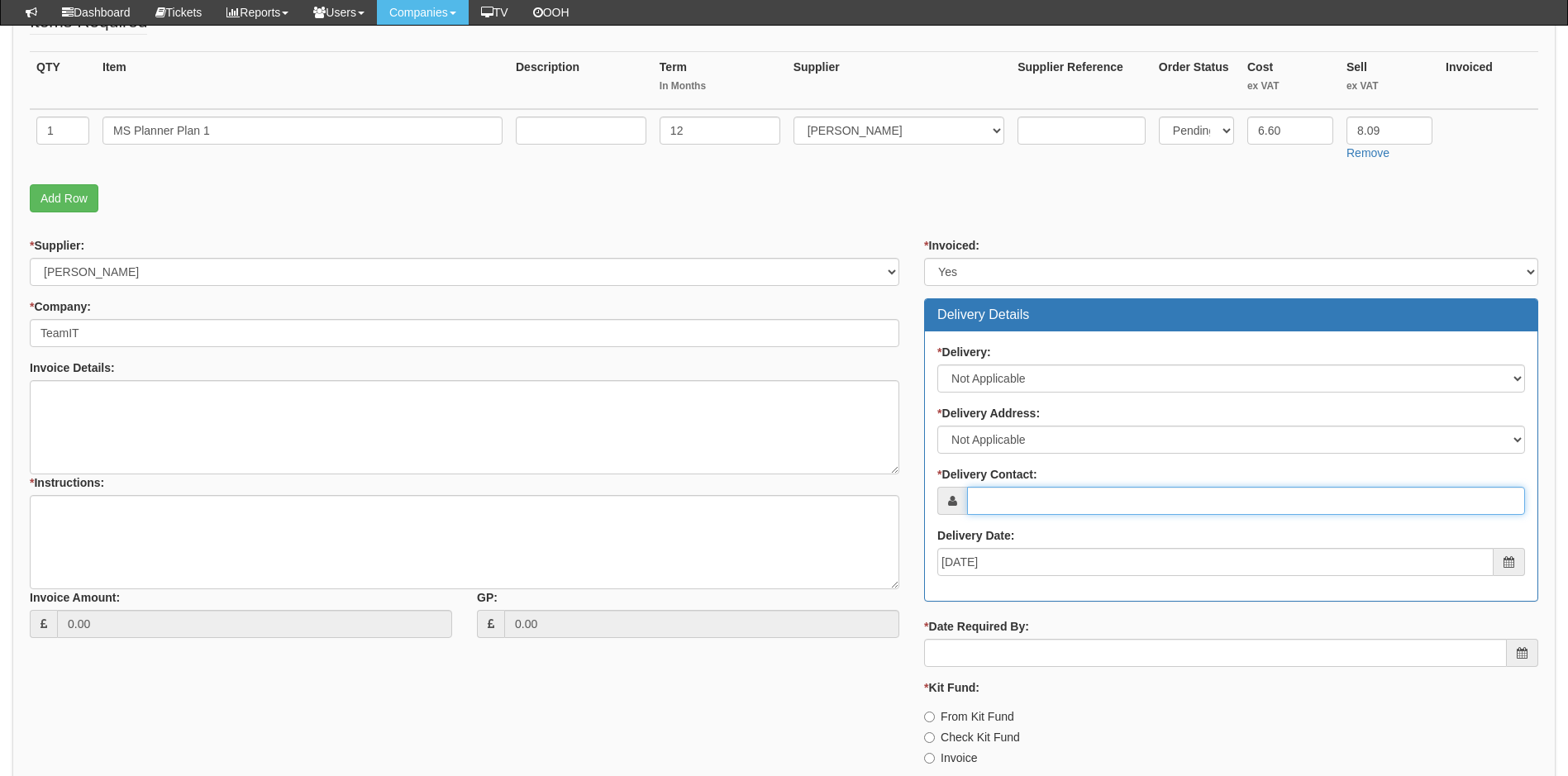
click at [1013, 507] on input "* Delivery Contact:" at bounding box center [1246, 500] width 558 height 28
paste input "bethany@styleandfinch.co.uk"
type input "bethany@styleandfinch.co.uk"
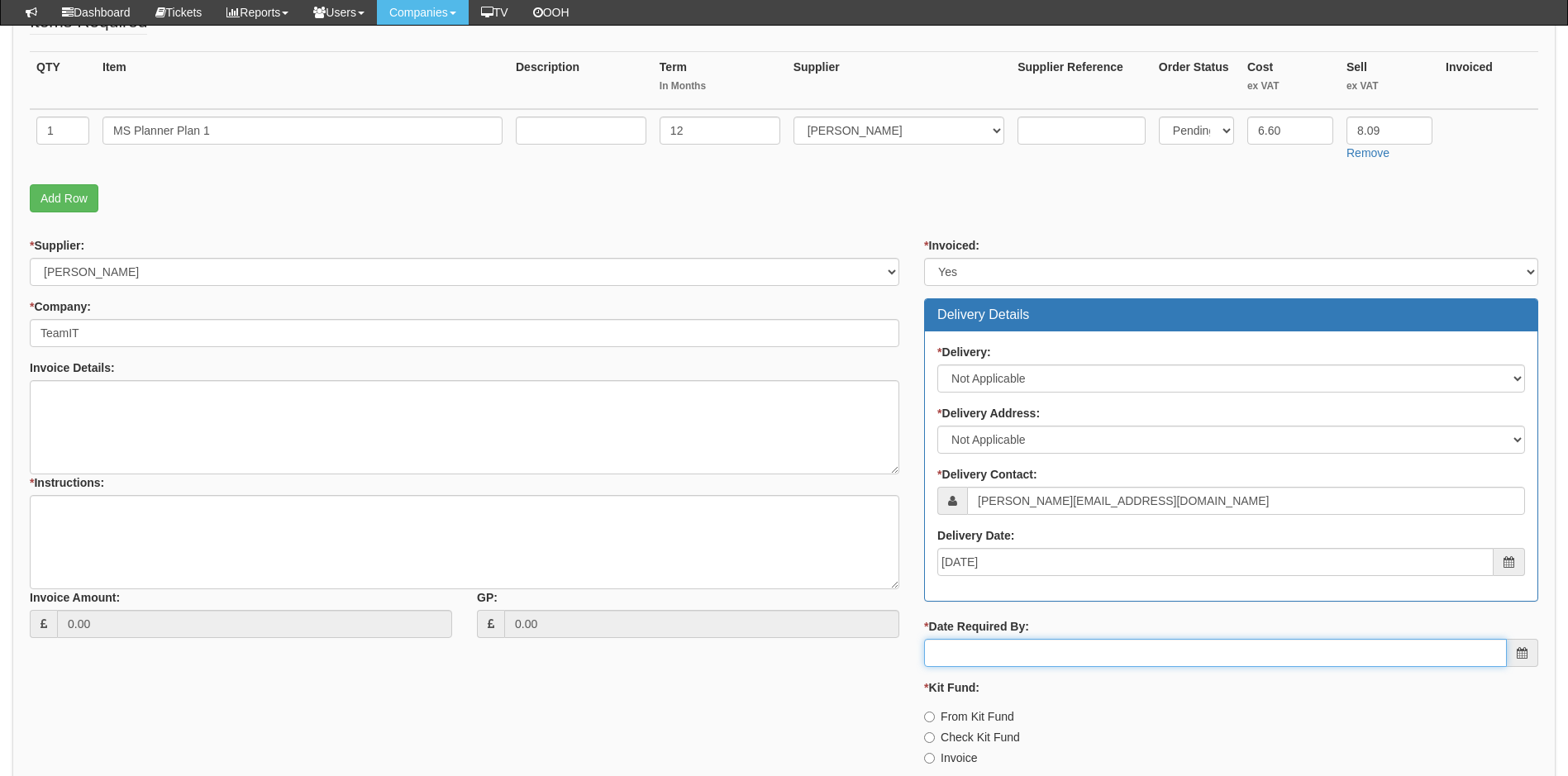
click at [998, 650] on input "* Date Required By:" at bounding box center [1215, 653] width 583 height 28
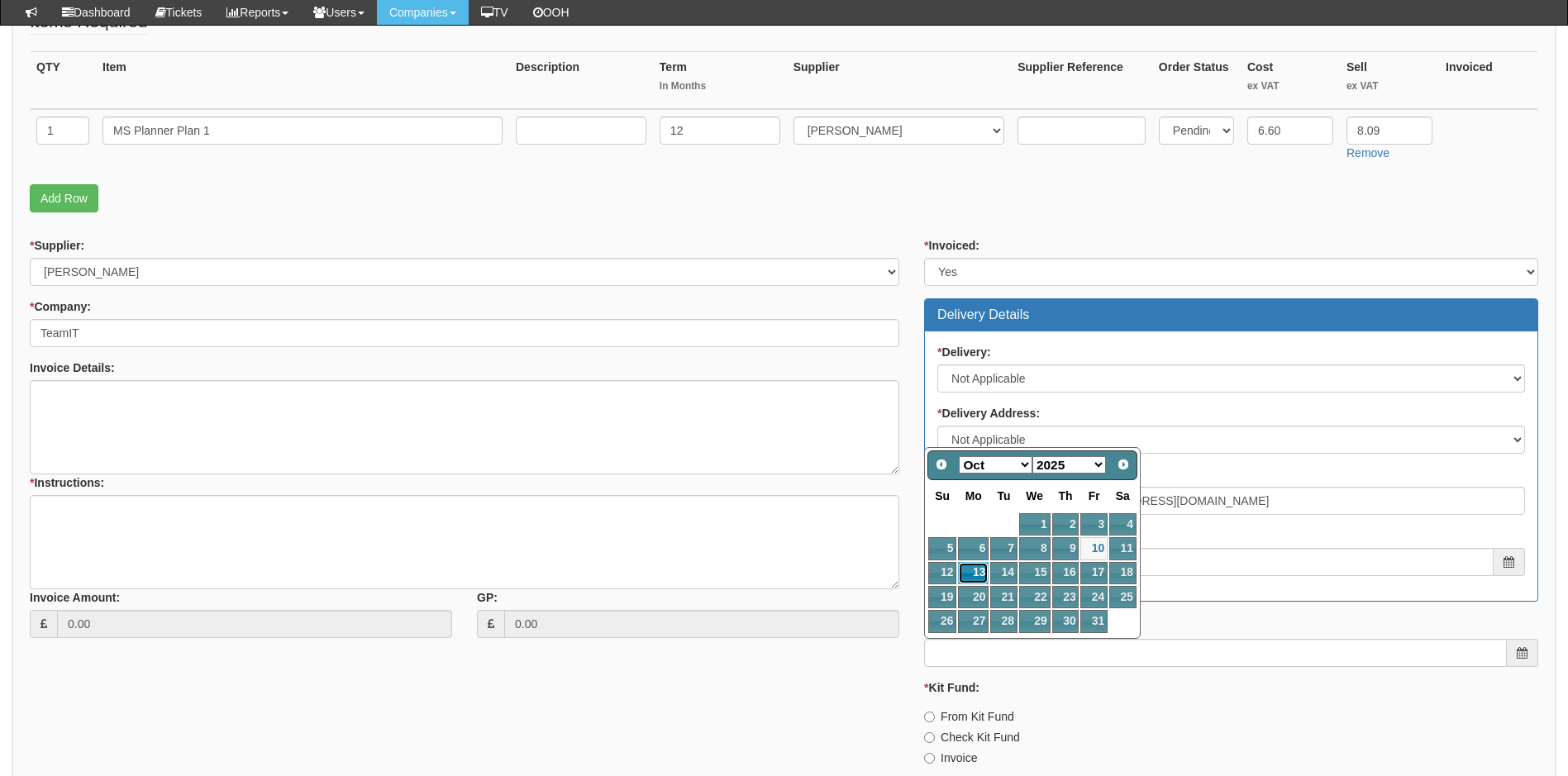
click at [975, 564] on link "13" at bounding box center [973, 573] width 30 height 22
type input "2025-10-13"
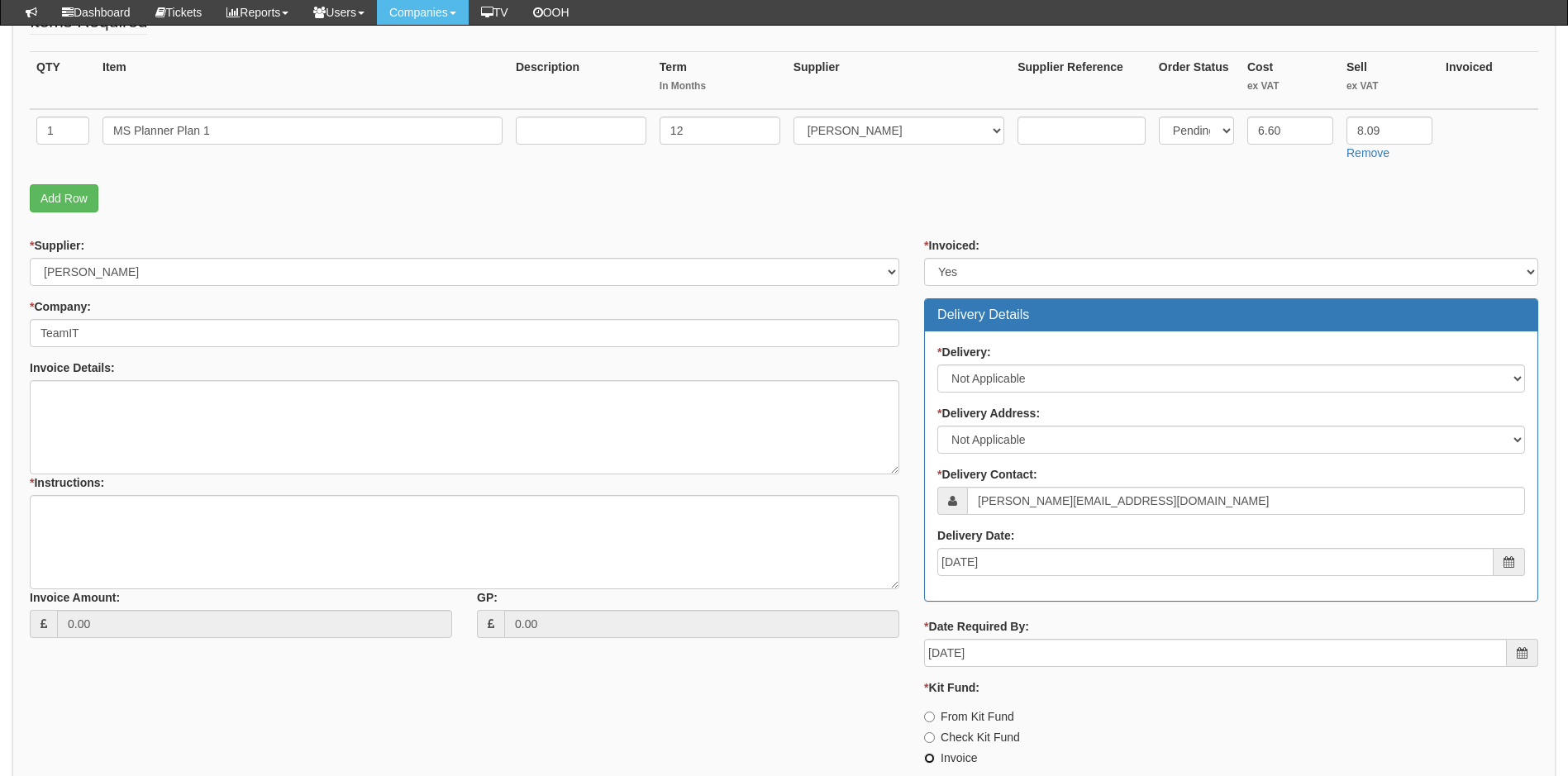
click at [931, 758] on input "Invoice" at bounding box center [930, 759] width 11 height 11
radio input "true"
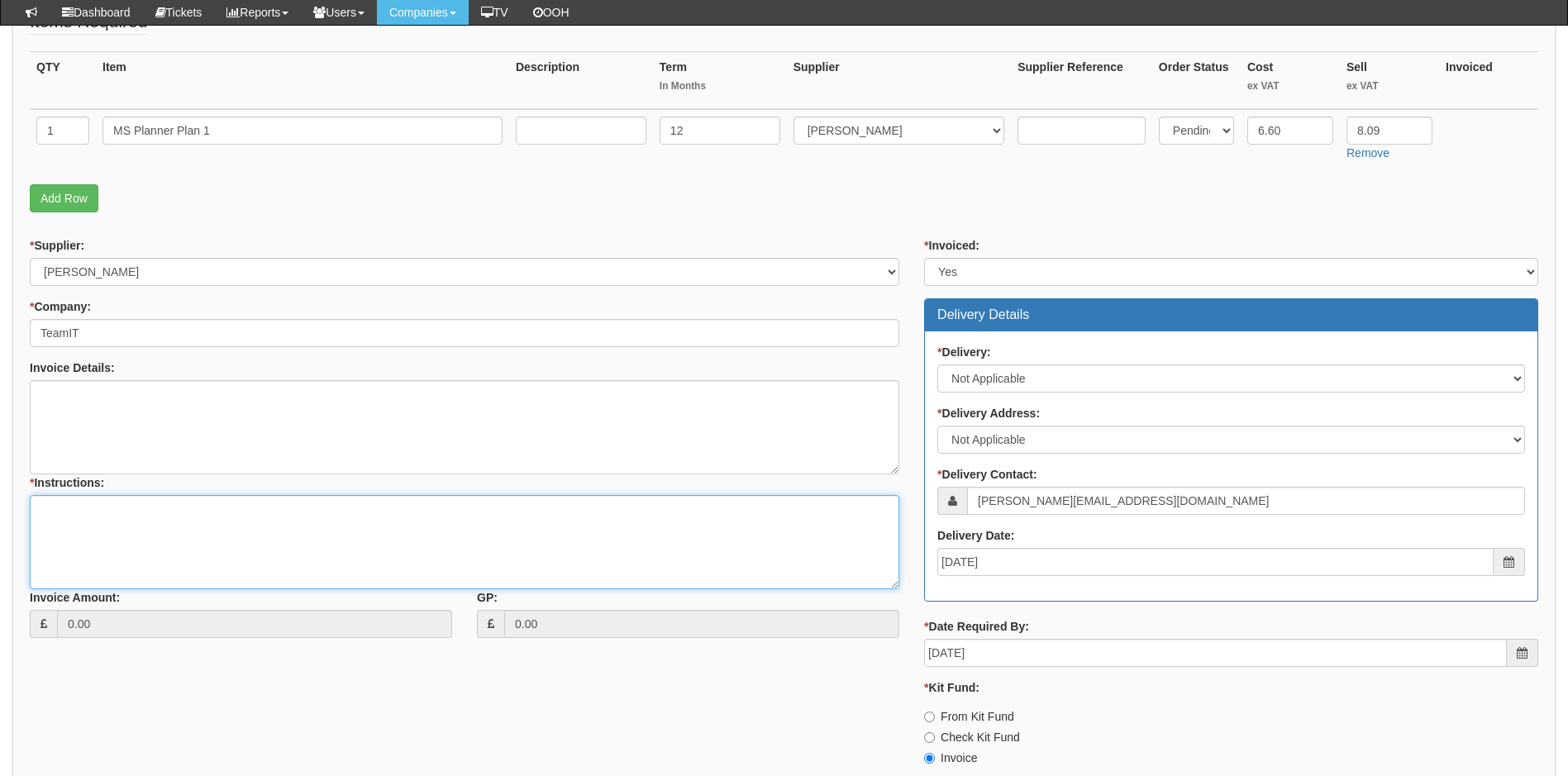
click at [89, 509] on textarea "* Instructions:" at bounding box center [465, 541] width 869 height 94
click at [123, 520] on textarea "Raise invoice to: Style & Finch" at bounding box center [465, 541] width 869 height 94
drag, startPoint x: 105, startPoint y: 530, endPoint x: 33, endPoint y: 533, distance: 72.1
click at [33, 533] on textarea "Raise invoice to: Style & Finch," at bounding box center [465, 541] width 869 height 94
paste textarea "Ltd Unit 2 Willow House Pollard St Lofthouse WF3 3HG"
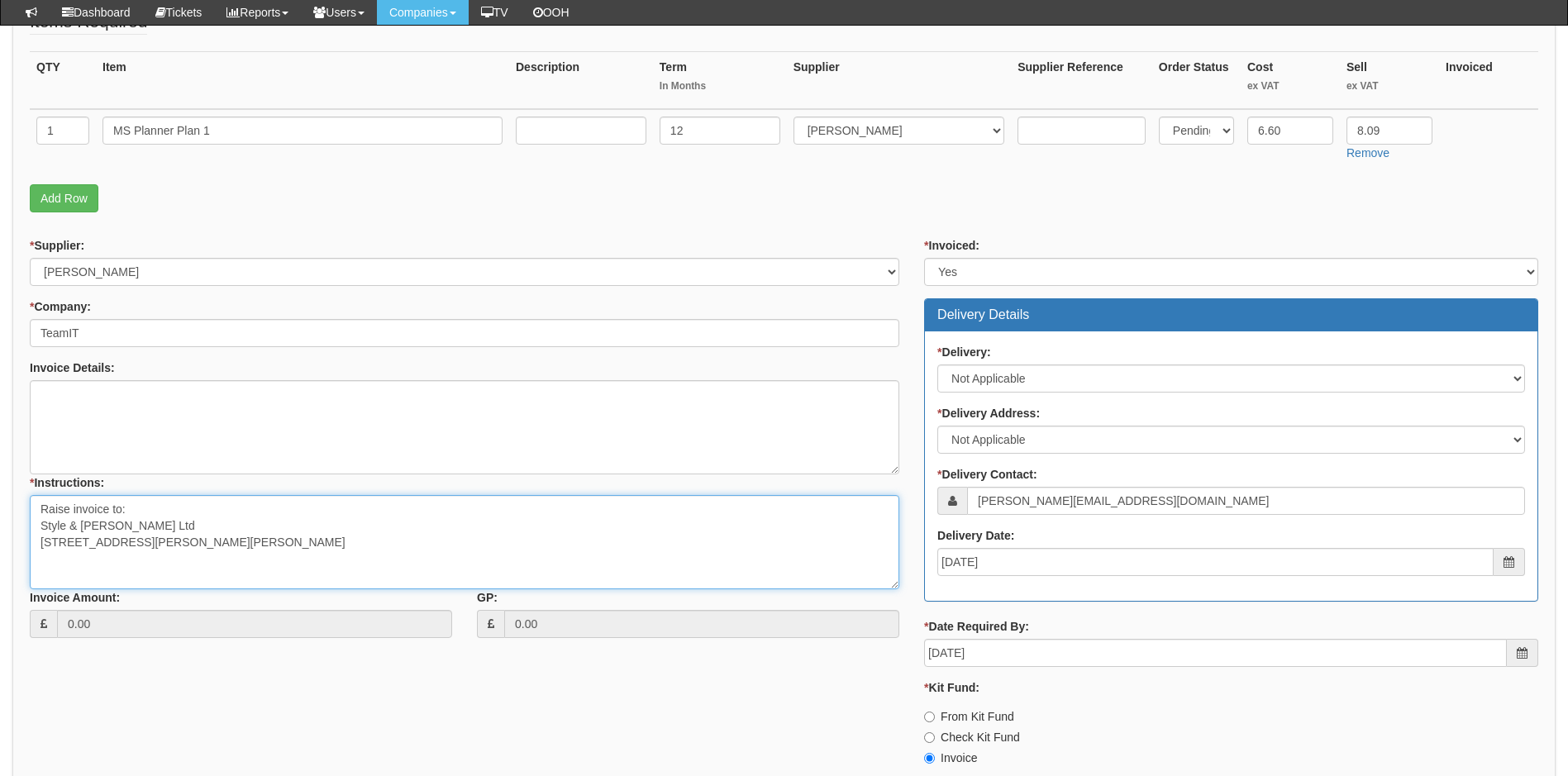
scroll to position [0, 0]
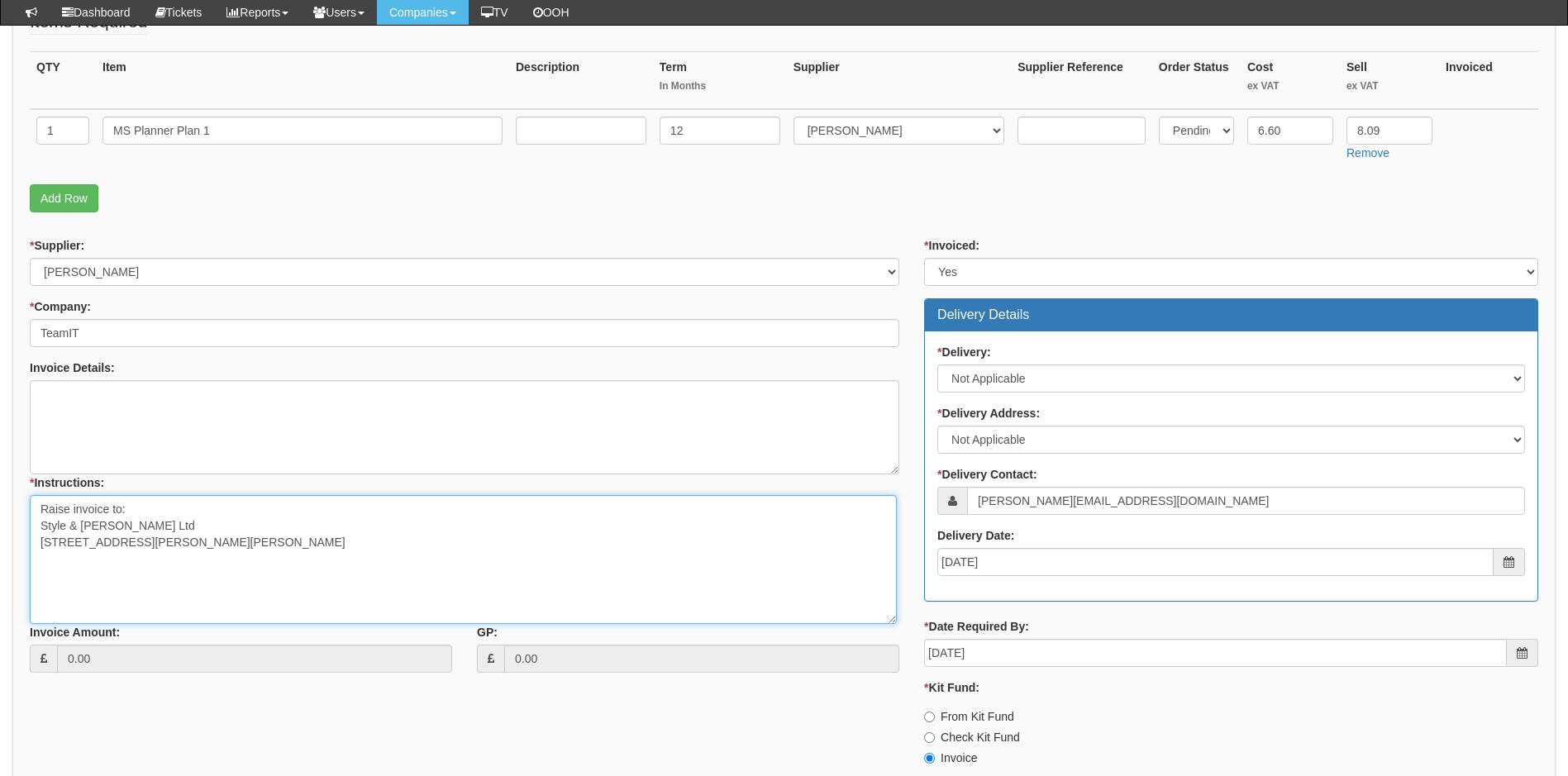
drag, startPoint x: 890, startPoint y: 585, endPoint x: 888, endPoint y: 620, distance: 35.1
click at [888, 620] on textarea "Raise invoice to: Style & Finch Ltd Unit 2 Willow House Pollard St Lofthouse WF…" at bounding box center [464, 559] width 868 height 129
type textarea "Raise invoice to: Style & Finch Ltd Unit 2 Willow House Pollard St Lofthouse WF…"
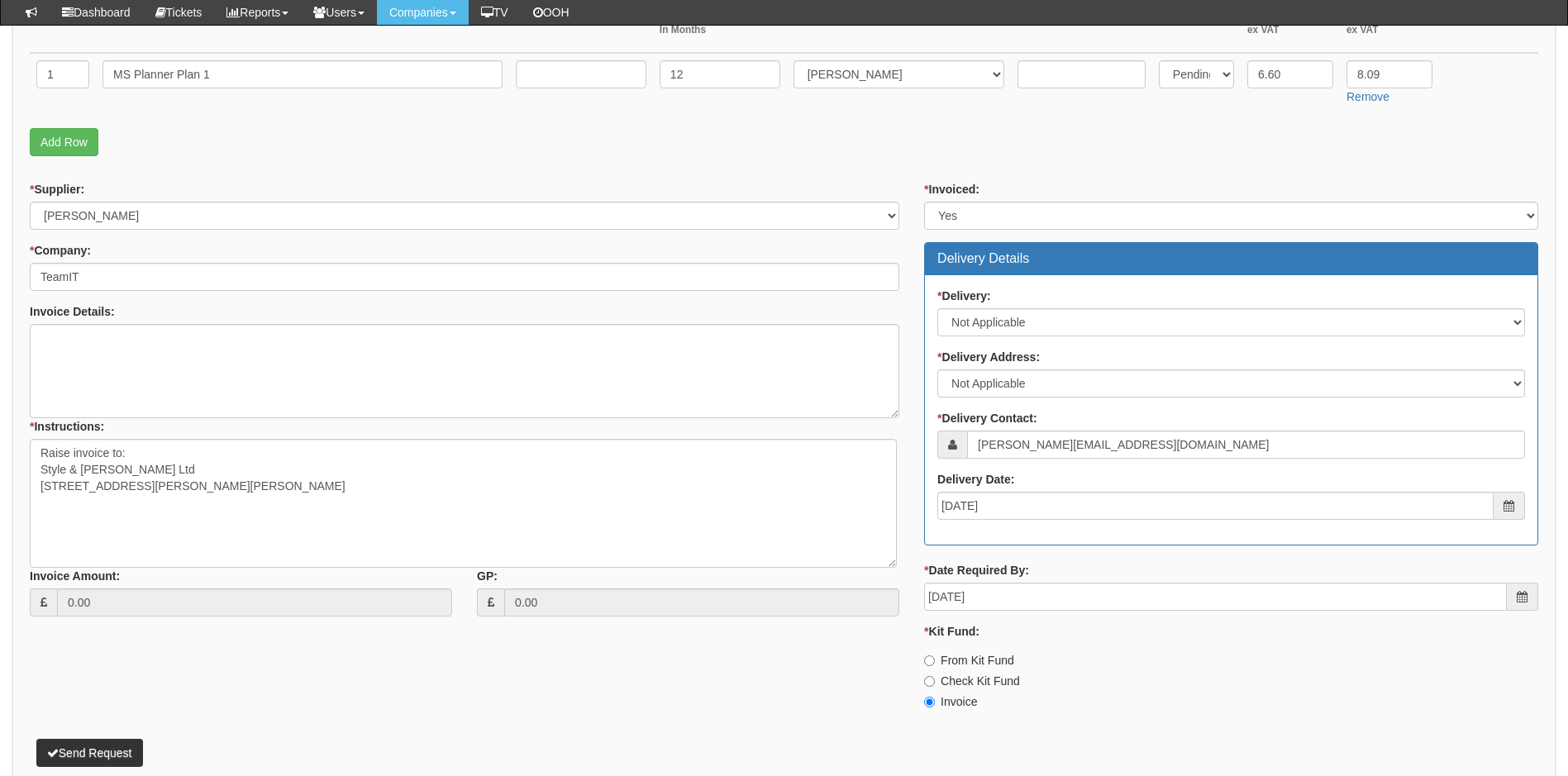
scroll to position [532, 0]
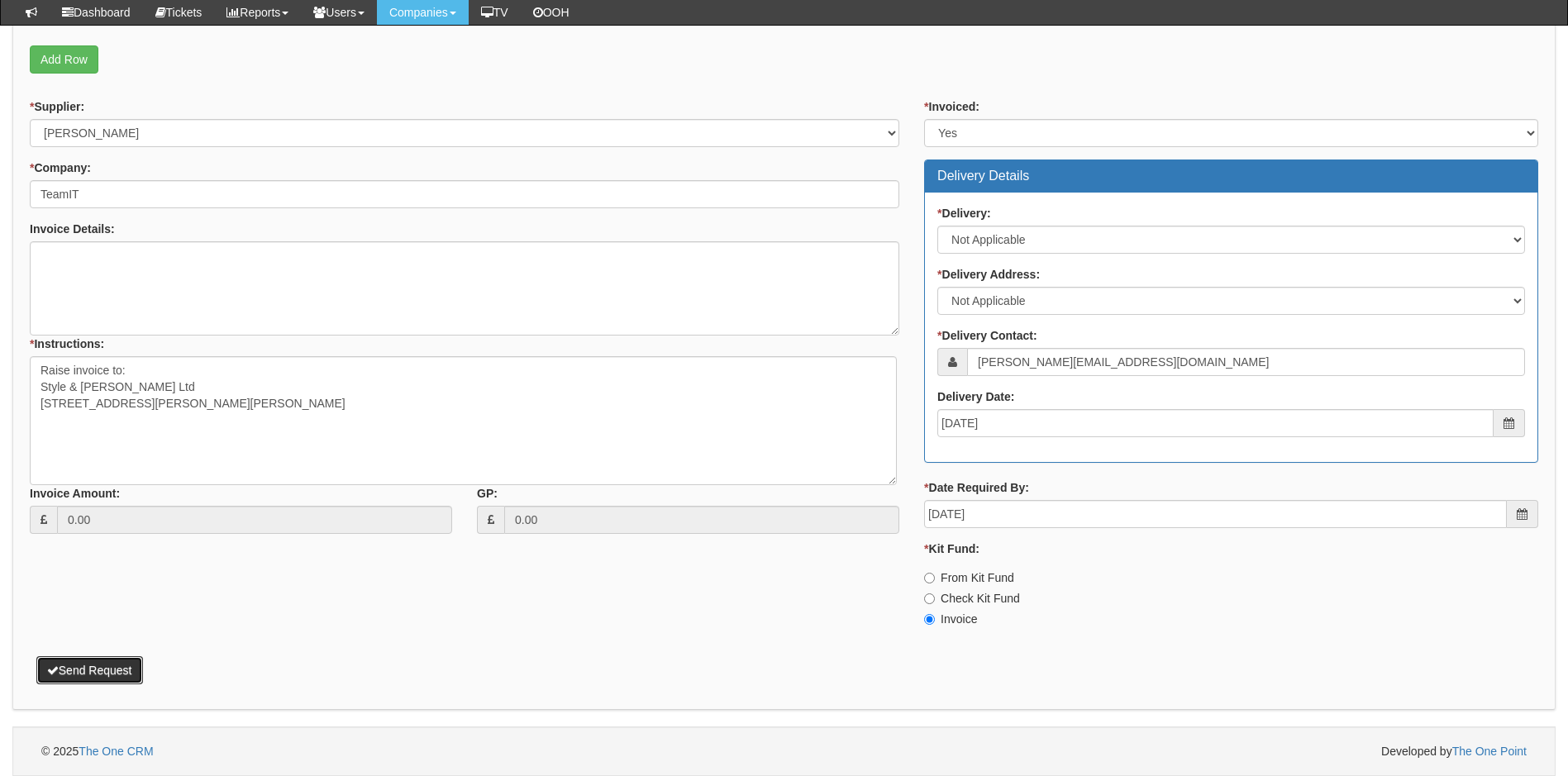
click at [117, 674] on button "Send Request" at bounding box center [89, 670] width 107 height 28
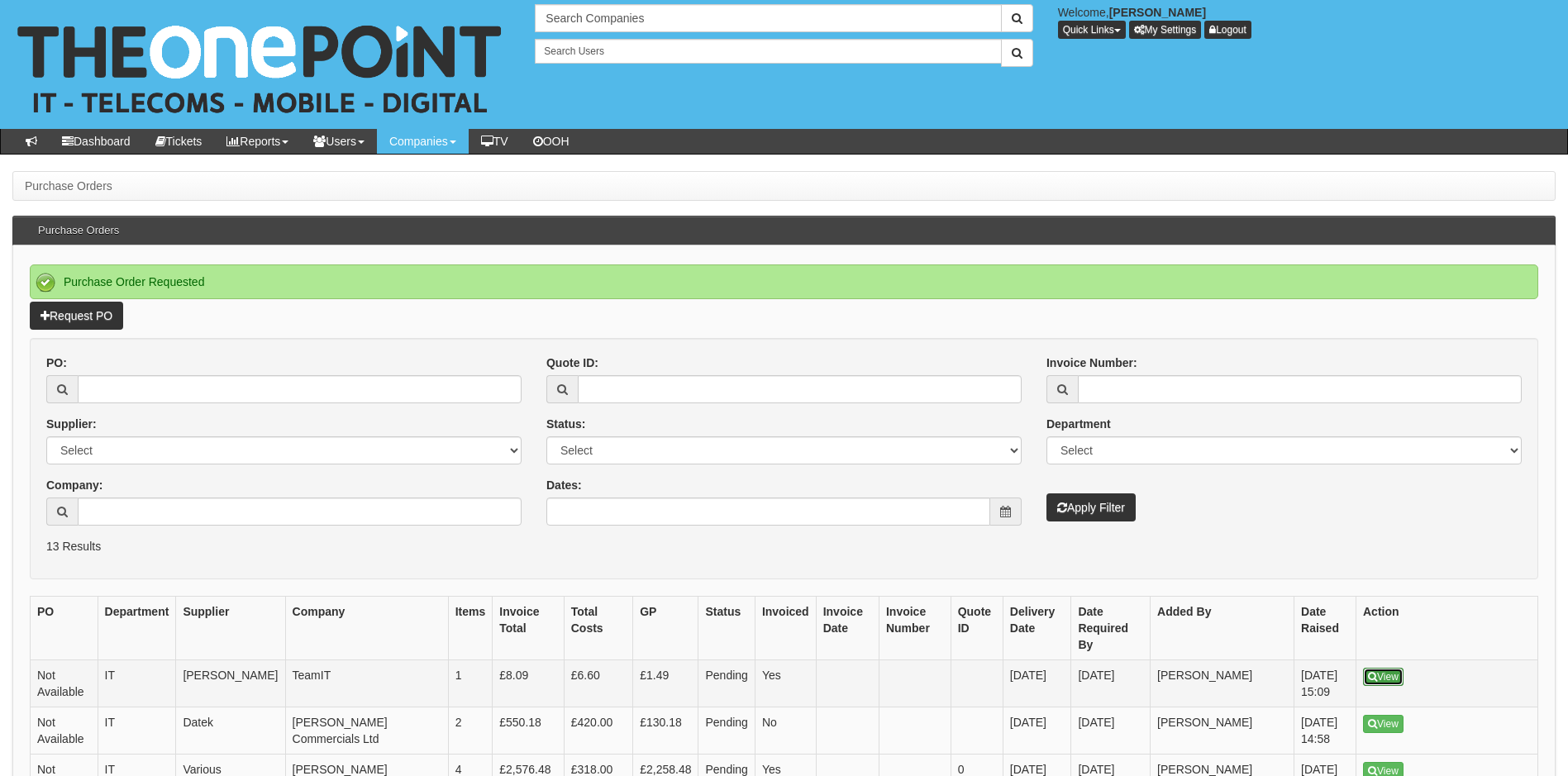
click at [1392, 667] on link "View" at bounding box center [1384, 676] width 40 height 18
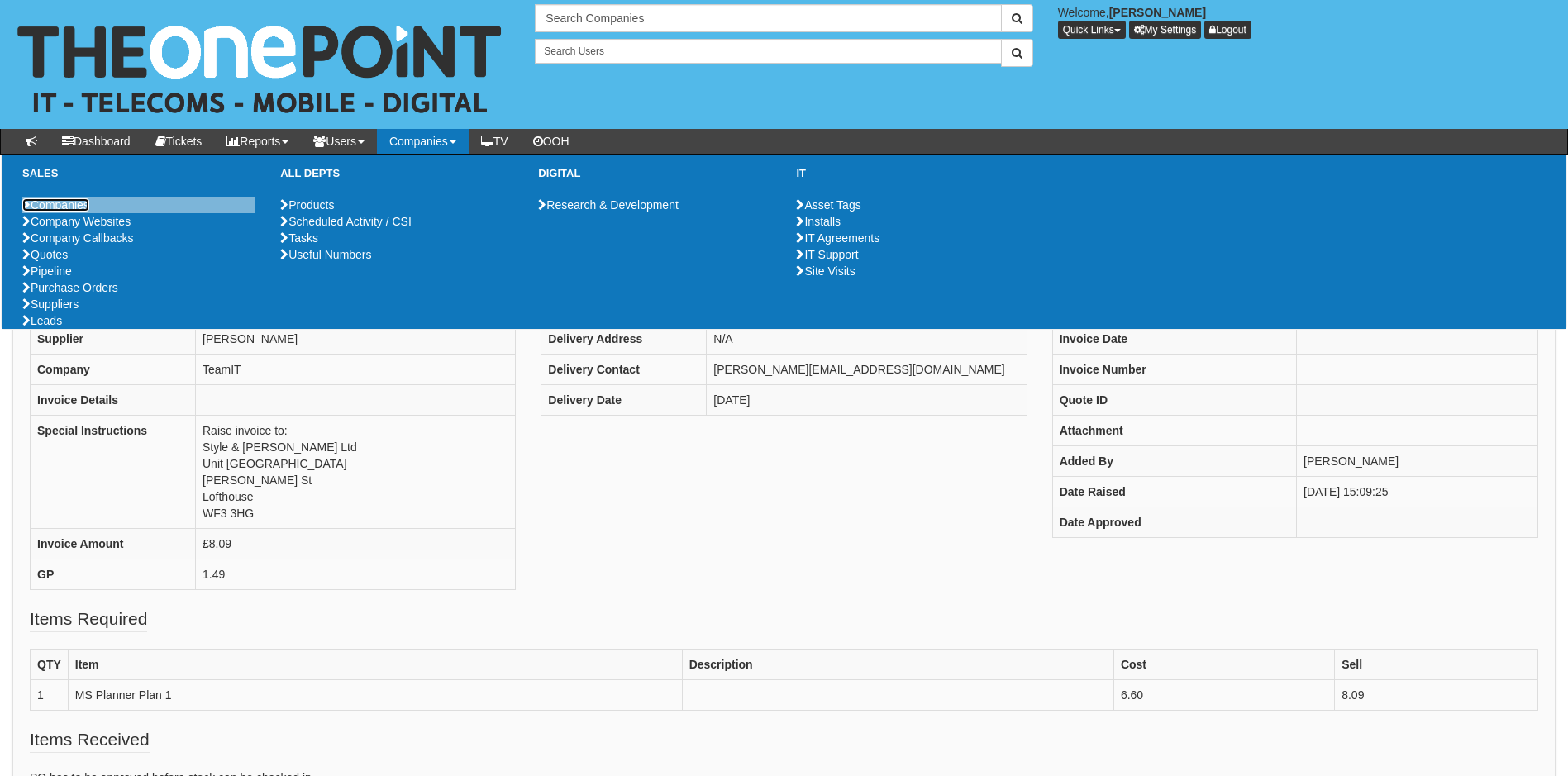
click at [73, 203] on link "Companies" at bounding box center [55, 204] width 67 height 13
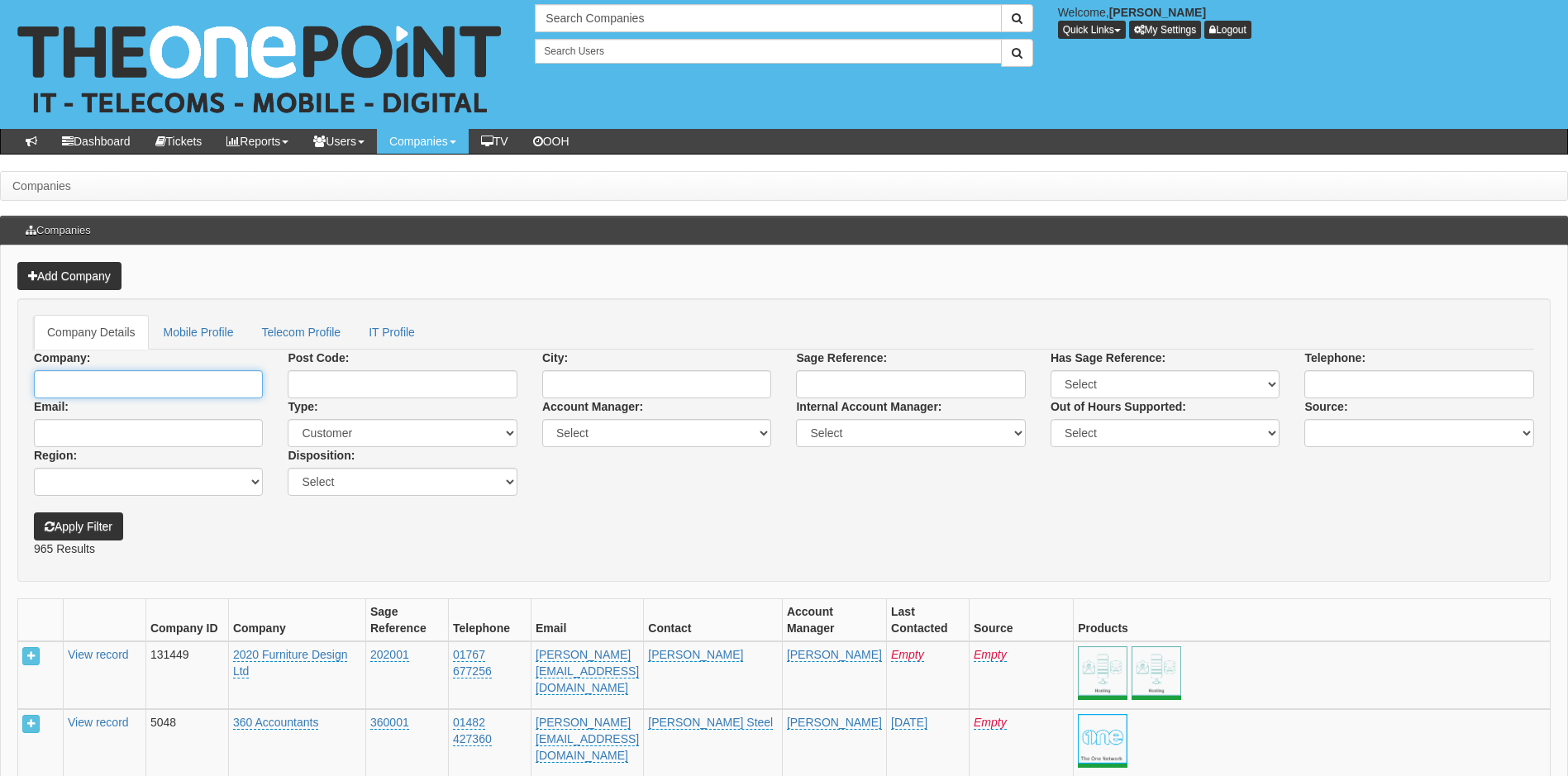
click at [97, 380] on input "Company:" at bounding box center [148, 384] width 229 height 28
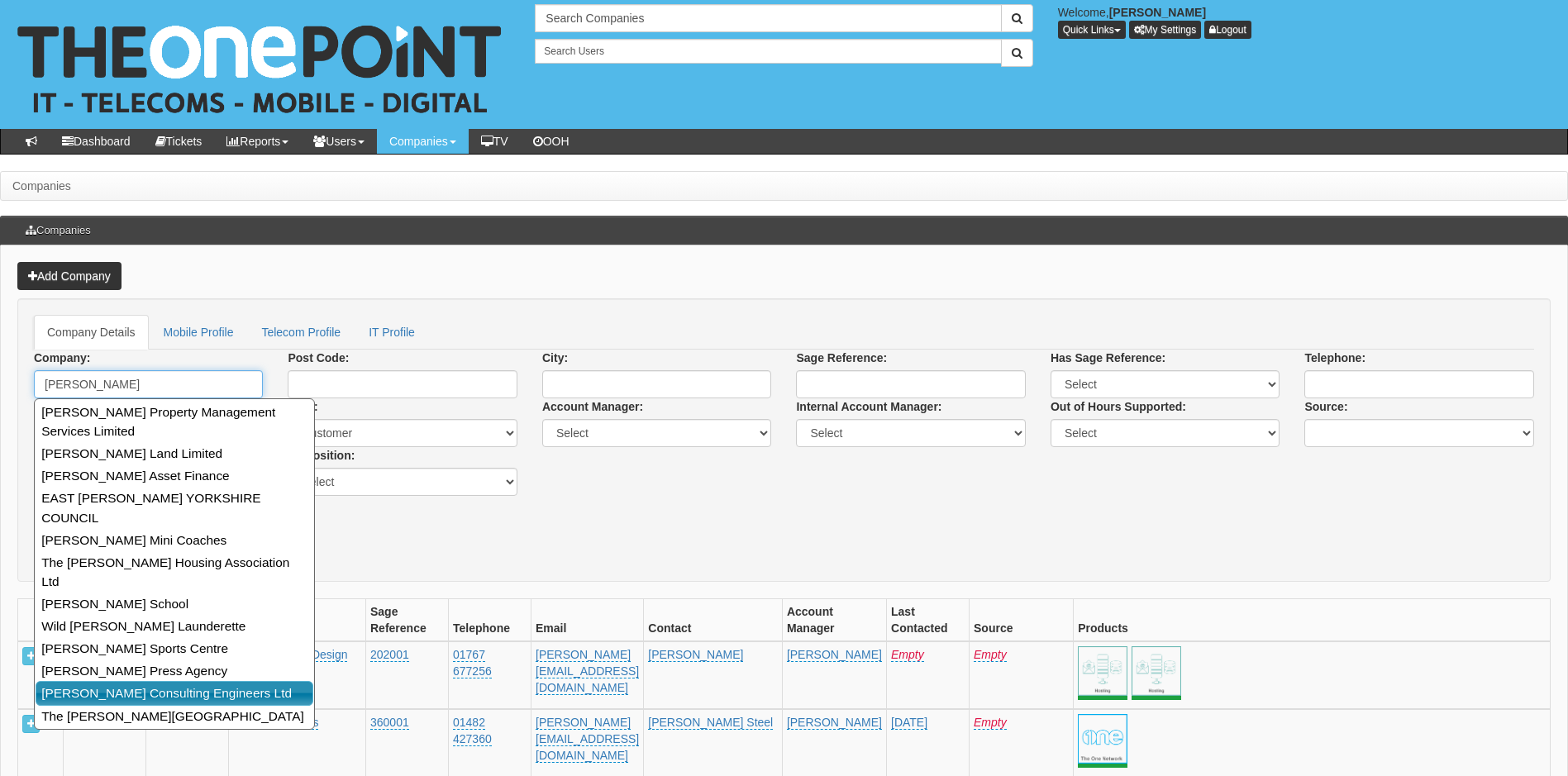
click at [168, 681] on link "[PERSON_NAME] Consulting Engineers Ltd" at bounding box center [174, 693] width 278 height 24
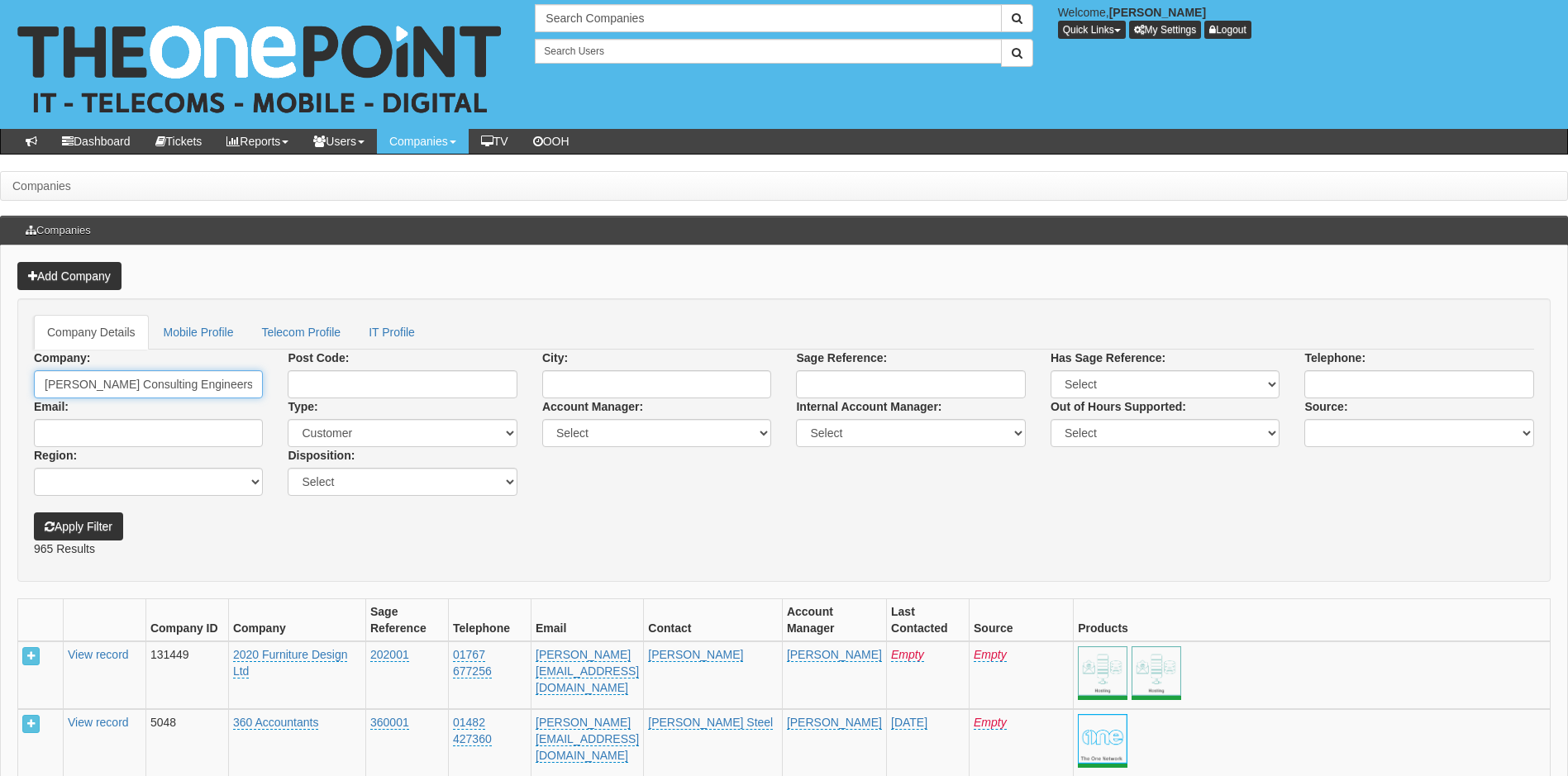
type input "[PERSON_NAME] Consulting Engineers Ltd"
click at [104, 518] on button "Apply Filter" at bounding box center [79, 526] width 89 height 28
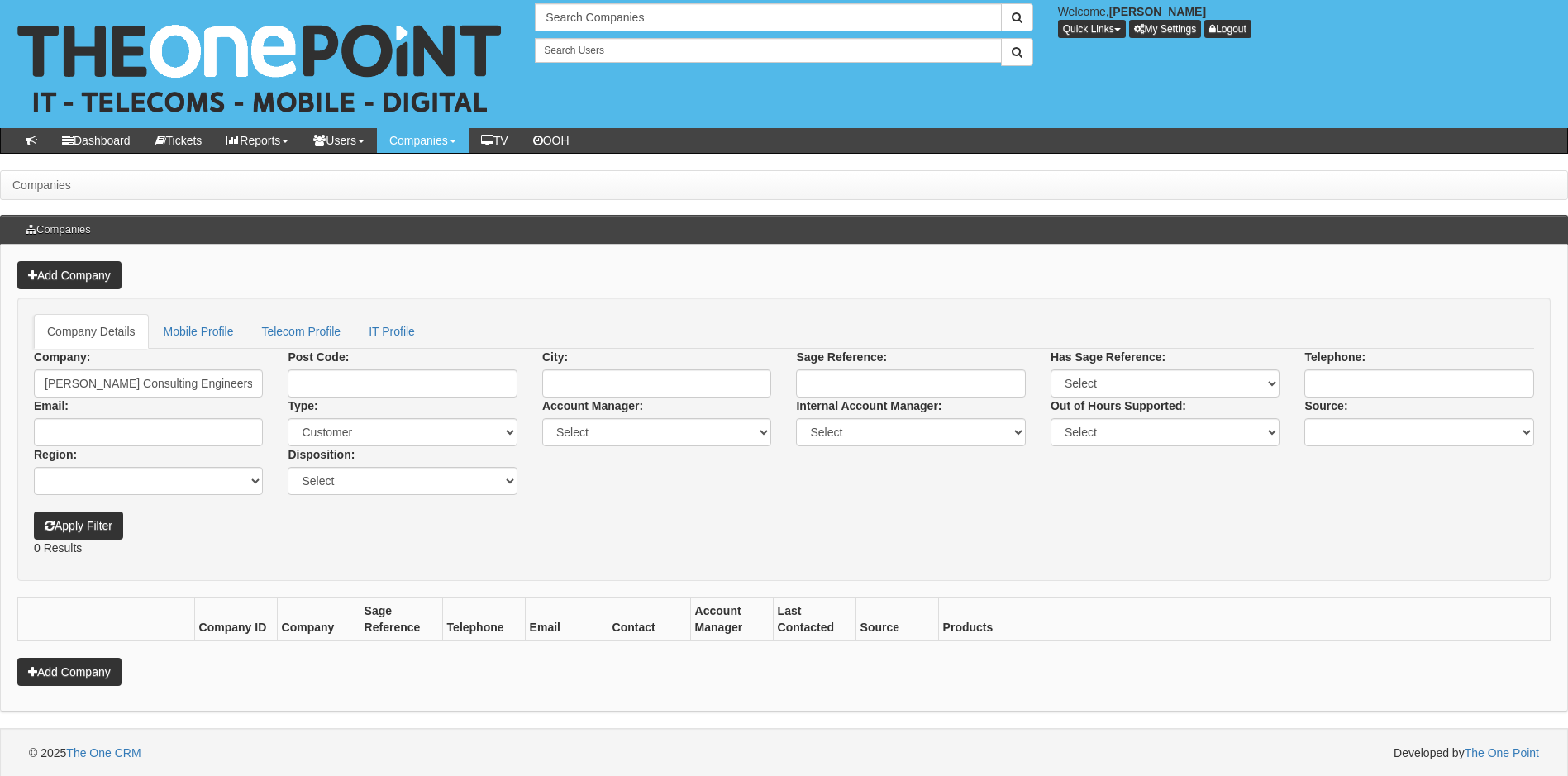
scroll to position [3, 0]
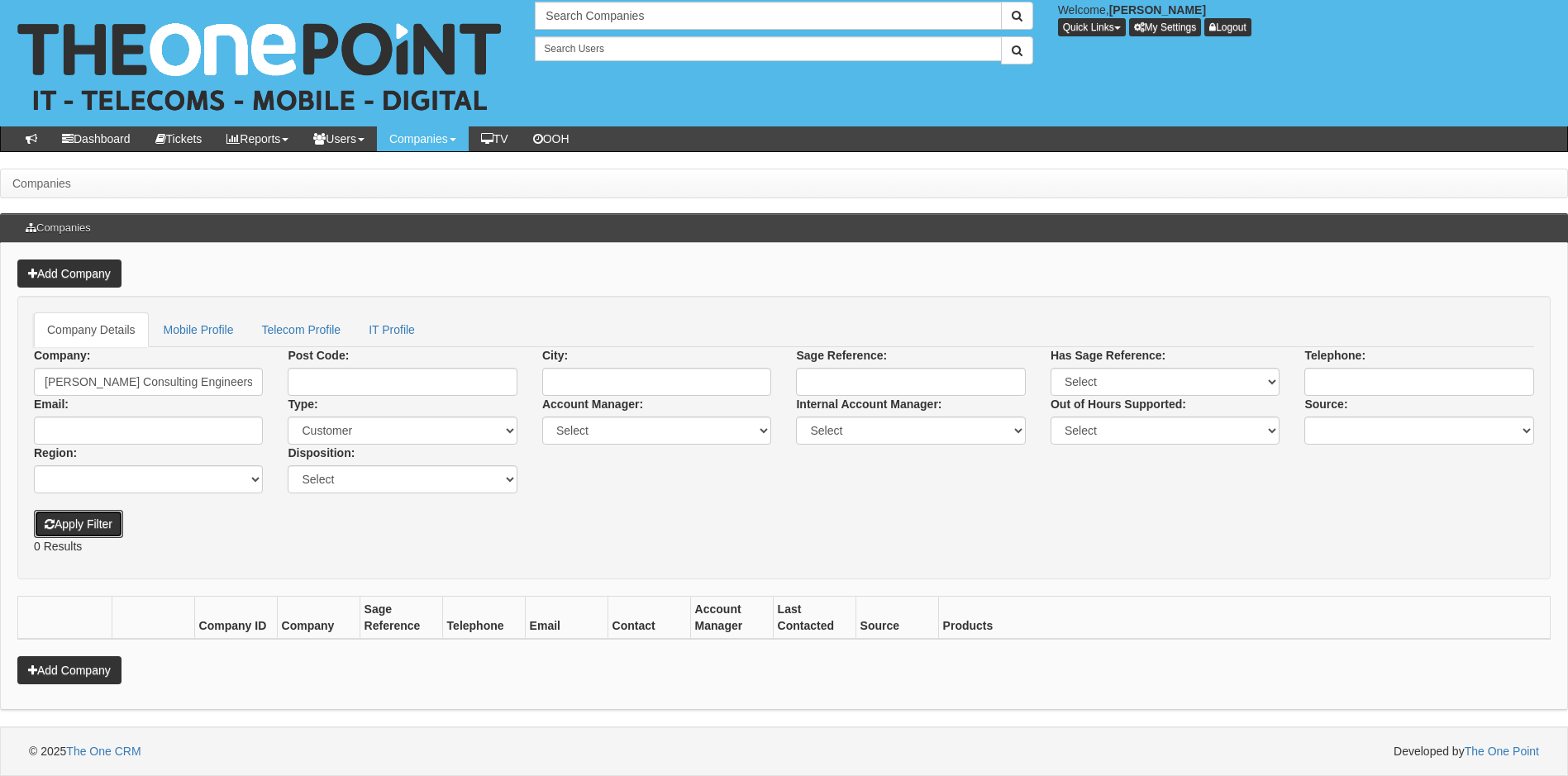
click at [107, 529] on button "Apply Filter" at bounding box center [79, 524] width 89 height 28
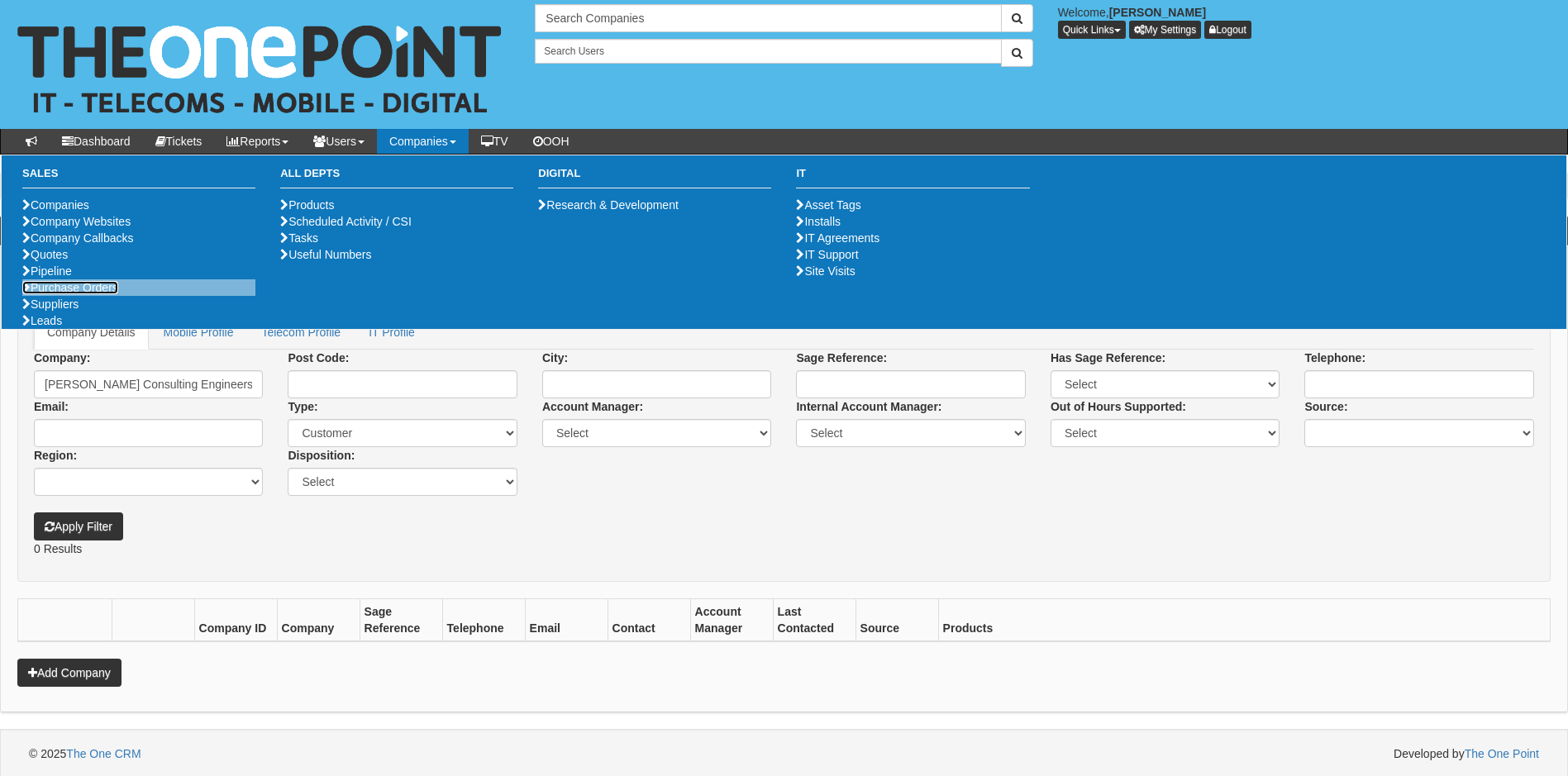
click at [100, 294] on link "Purchase Orders" at bounding box center [69, 288] width 96 height 13
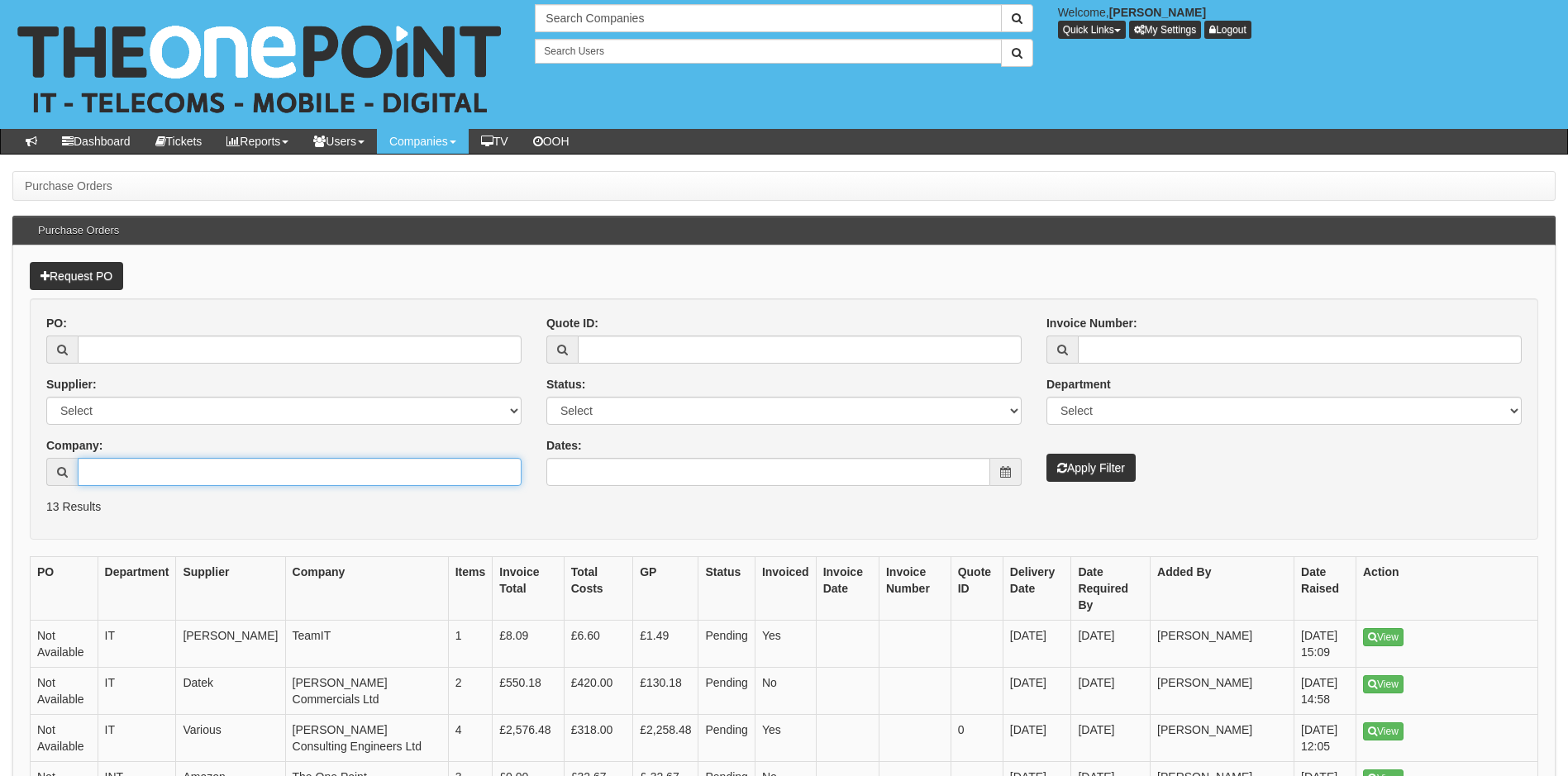
click at [153, 469] on input "Company:" at bounding box center [300, 472] width 444 height 28
click at [1381, 722] on link "View" at bounding box center [1384, 731] width 40 height 18
